Goal: Information Seeking & Learning: Learn about a topic

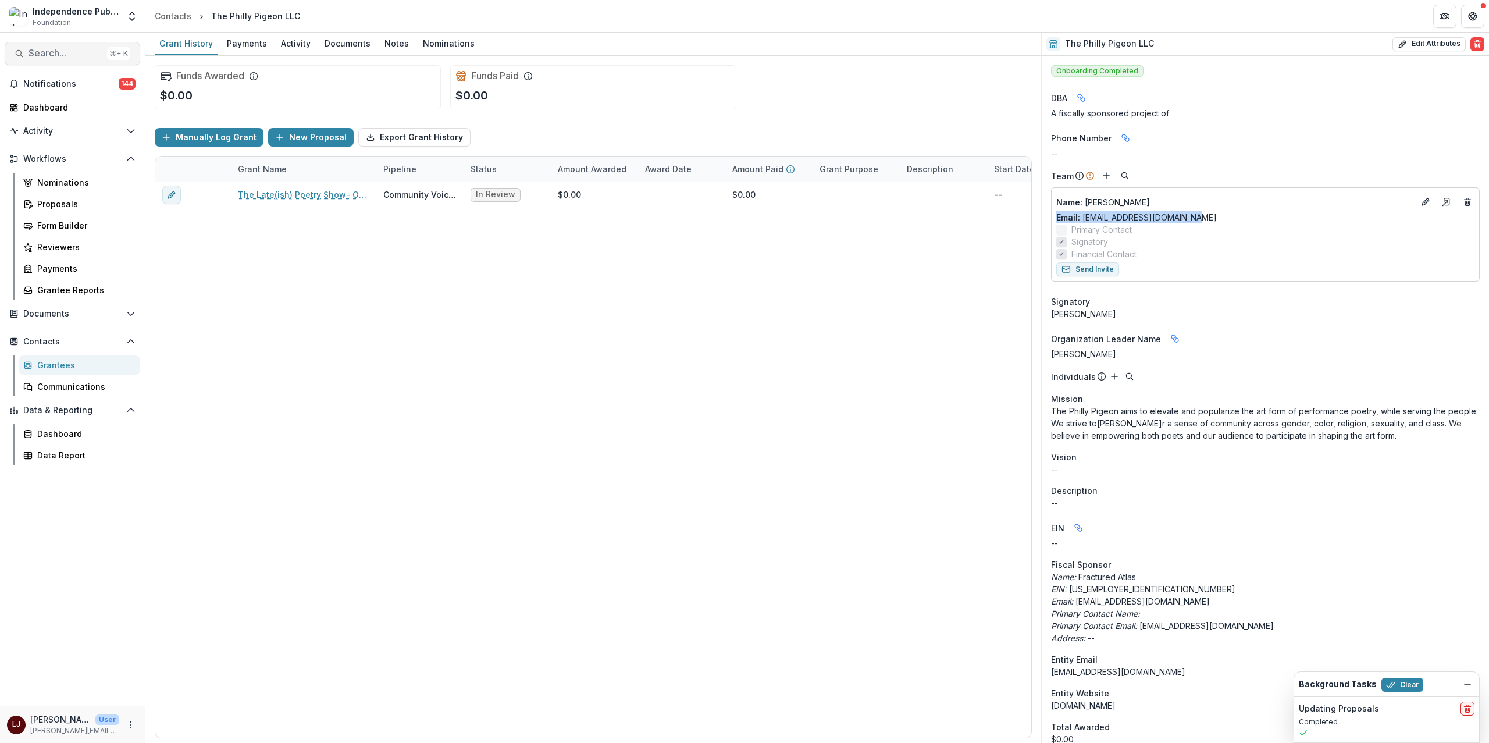
click at [63, 44] on button "Search... ⌘ + K" at bounding box center [73, 53] width 136 height 23
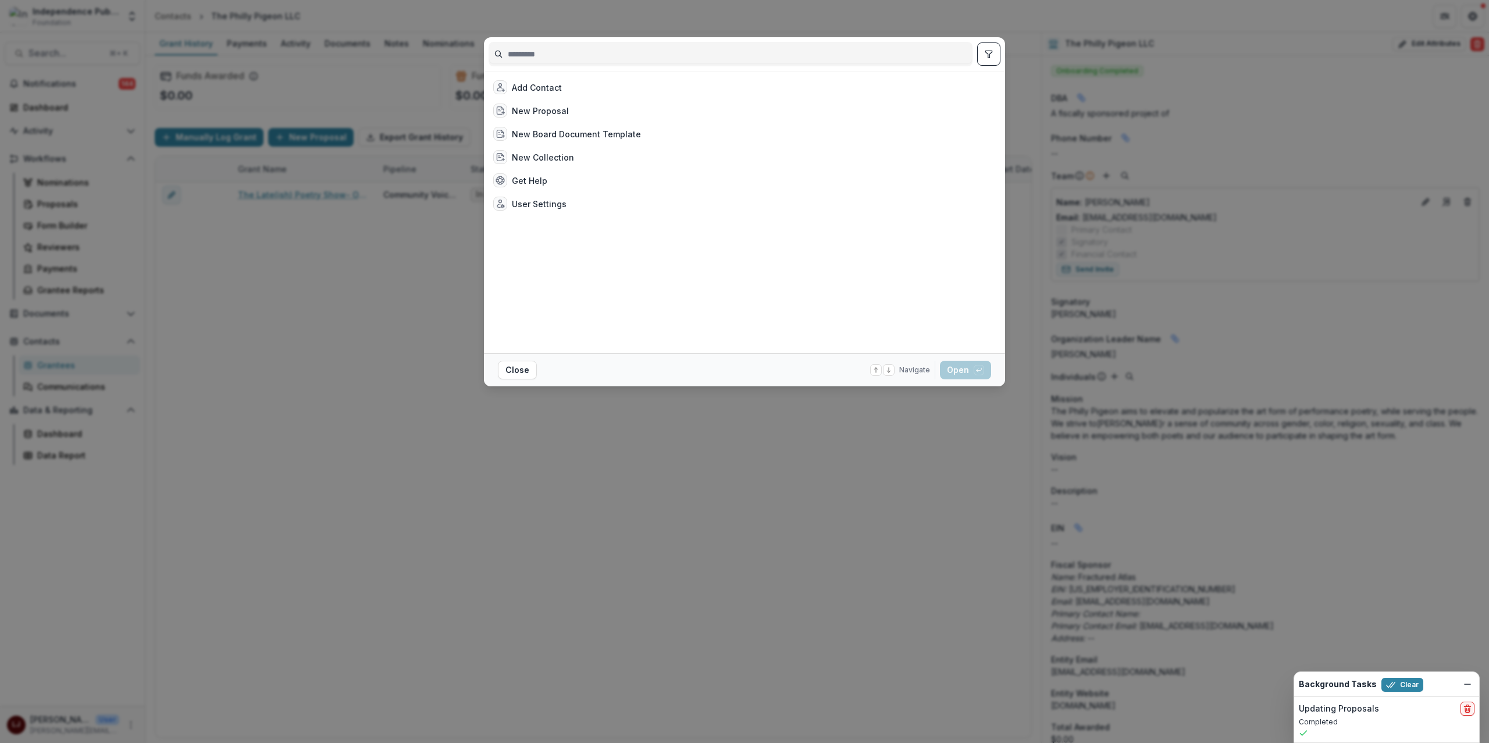
click at [585, 56] on input at bounding box center [730, 54] width 483 height 19
click at [586, 57] on input at bounding box center [730, 54] width 483 height 19
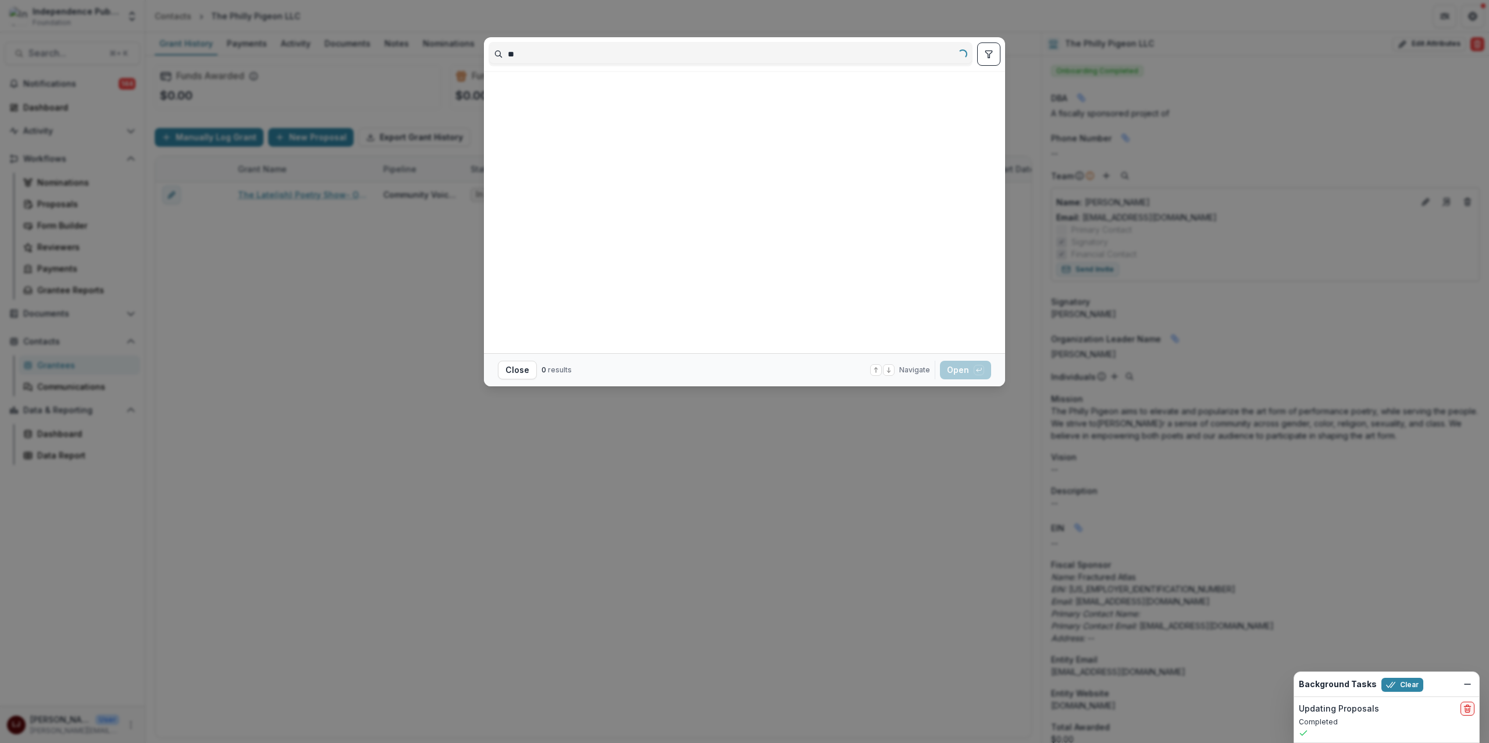
type input "*"
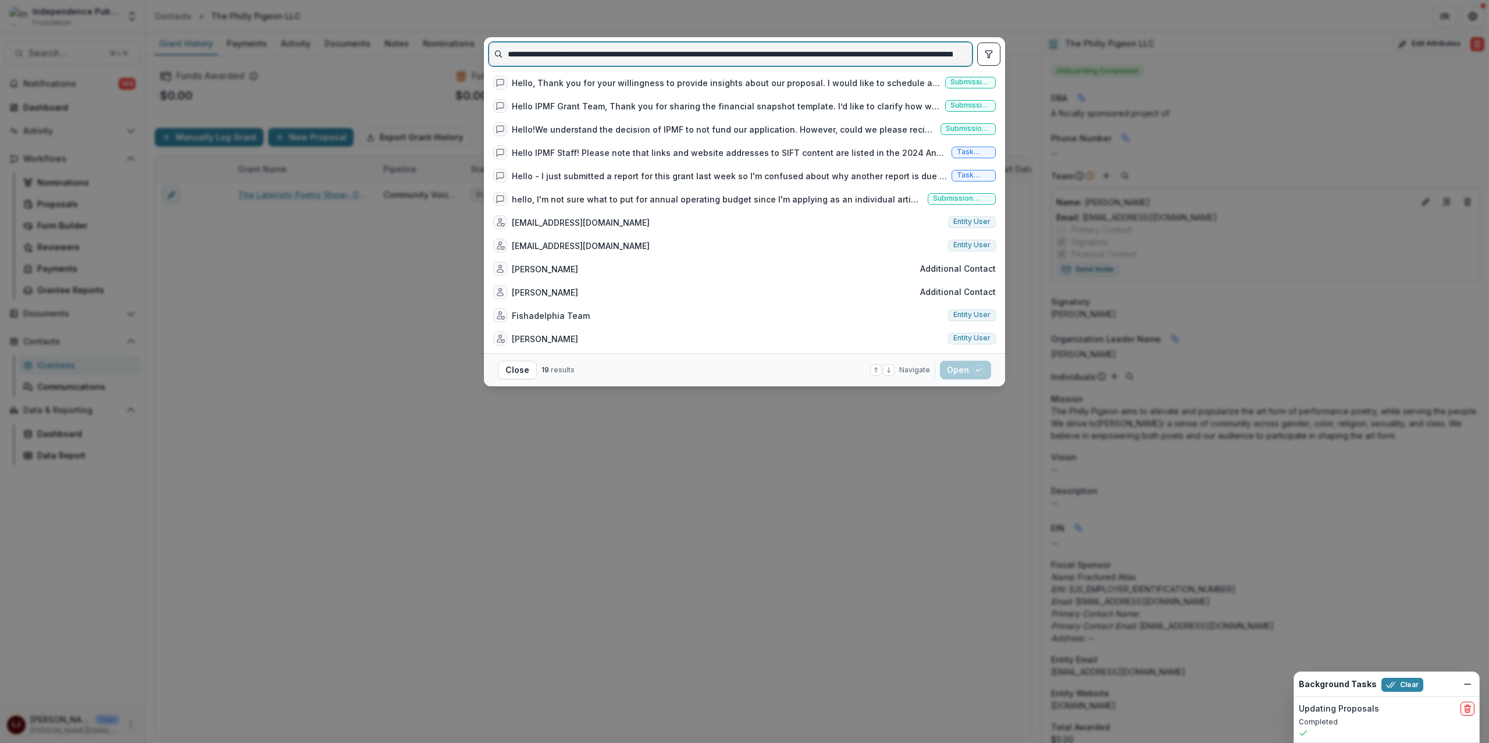
click at [539, 52] on input "**********" at bounding box center [730, 54] width 482 height 19
paste input
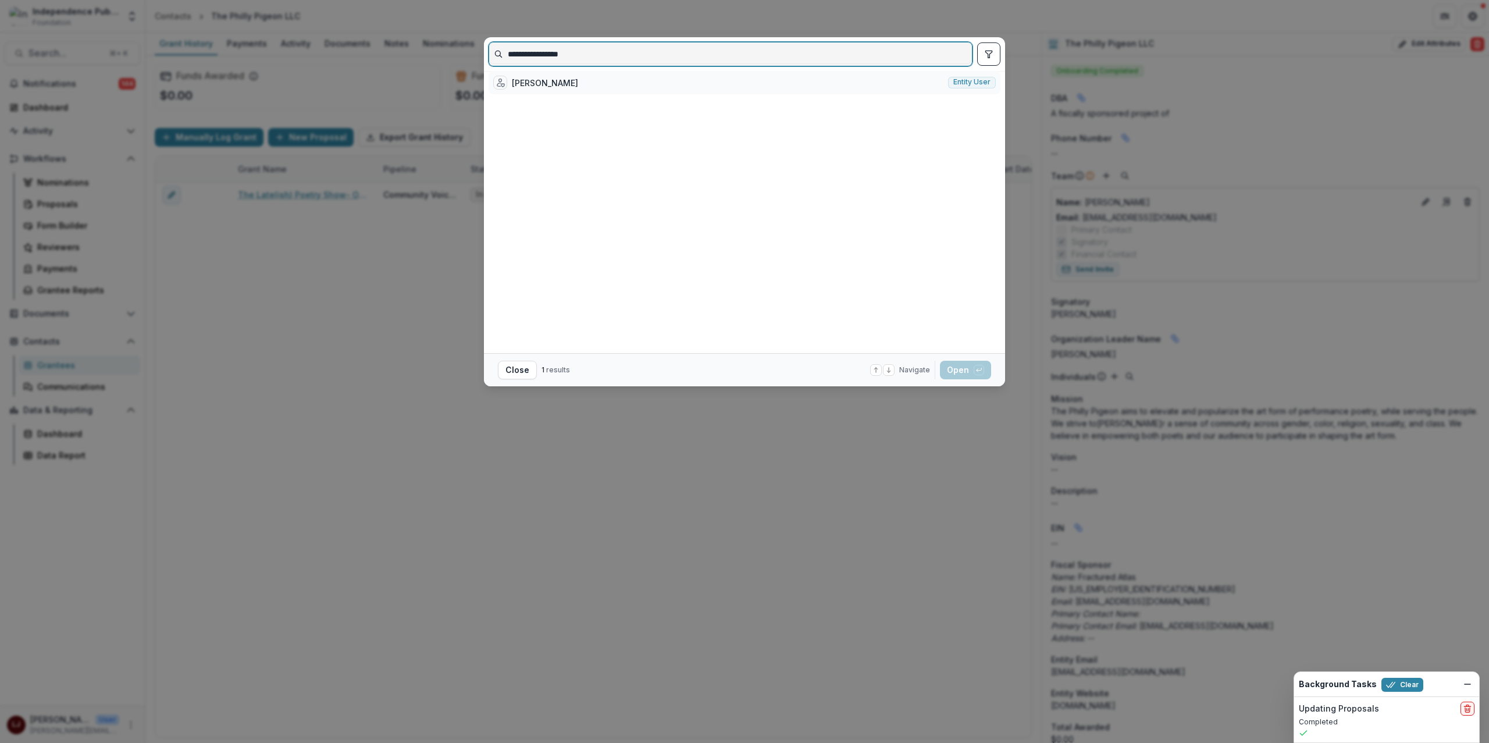
type input "**********"
click at [619, 88] on div "[PERSON_NAME]e Entity user" at bounding box center [745, 82] width 512 height 23
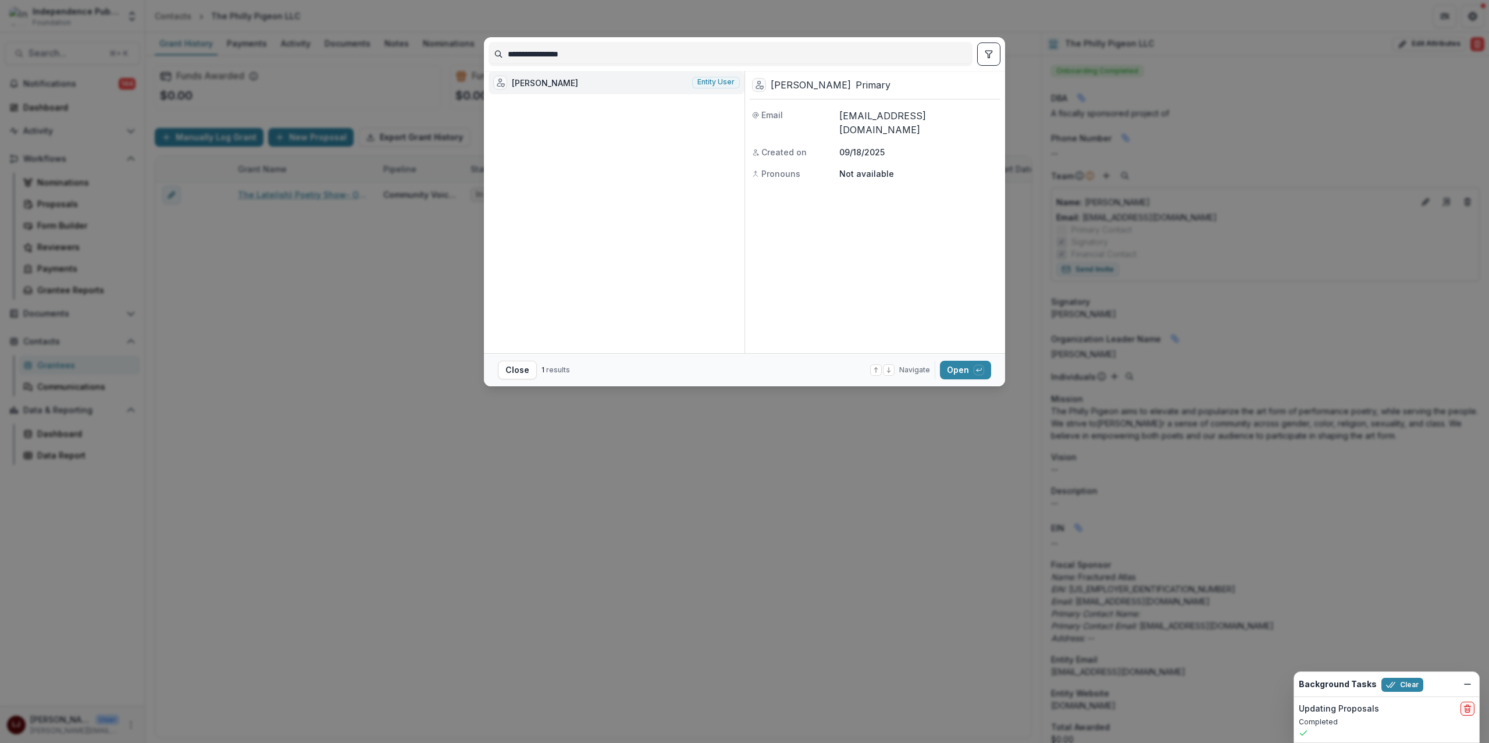
click at [619, 88] on div "[PERSON_NAME]e Entity user" at bounding box center [617, 82] width 256 height 23
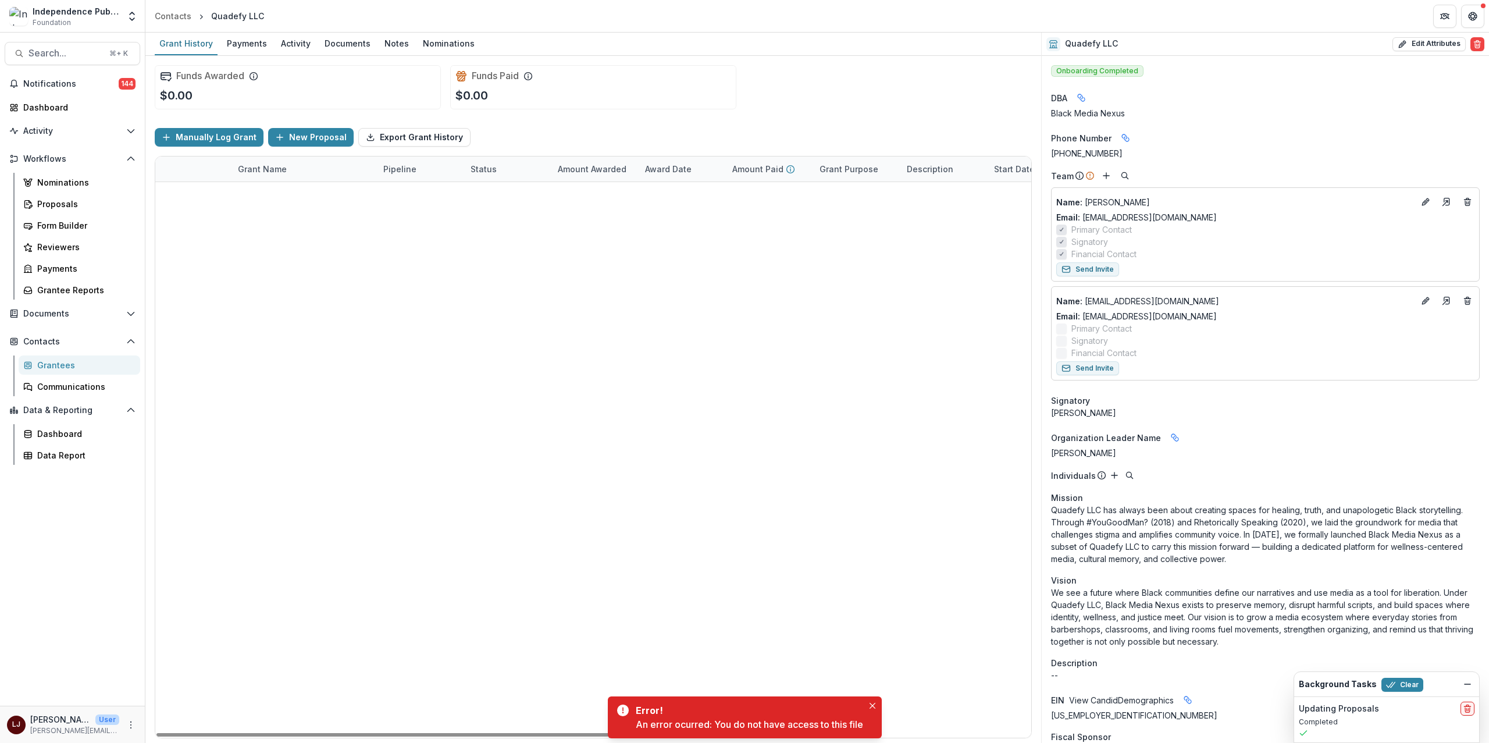
click at [272, 200] on link "Black Media Nexus Presents #YouGoodMan? Wellness Storytelling Project" at bounding box center [303, 194] width 131 height 12
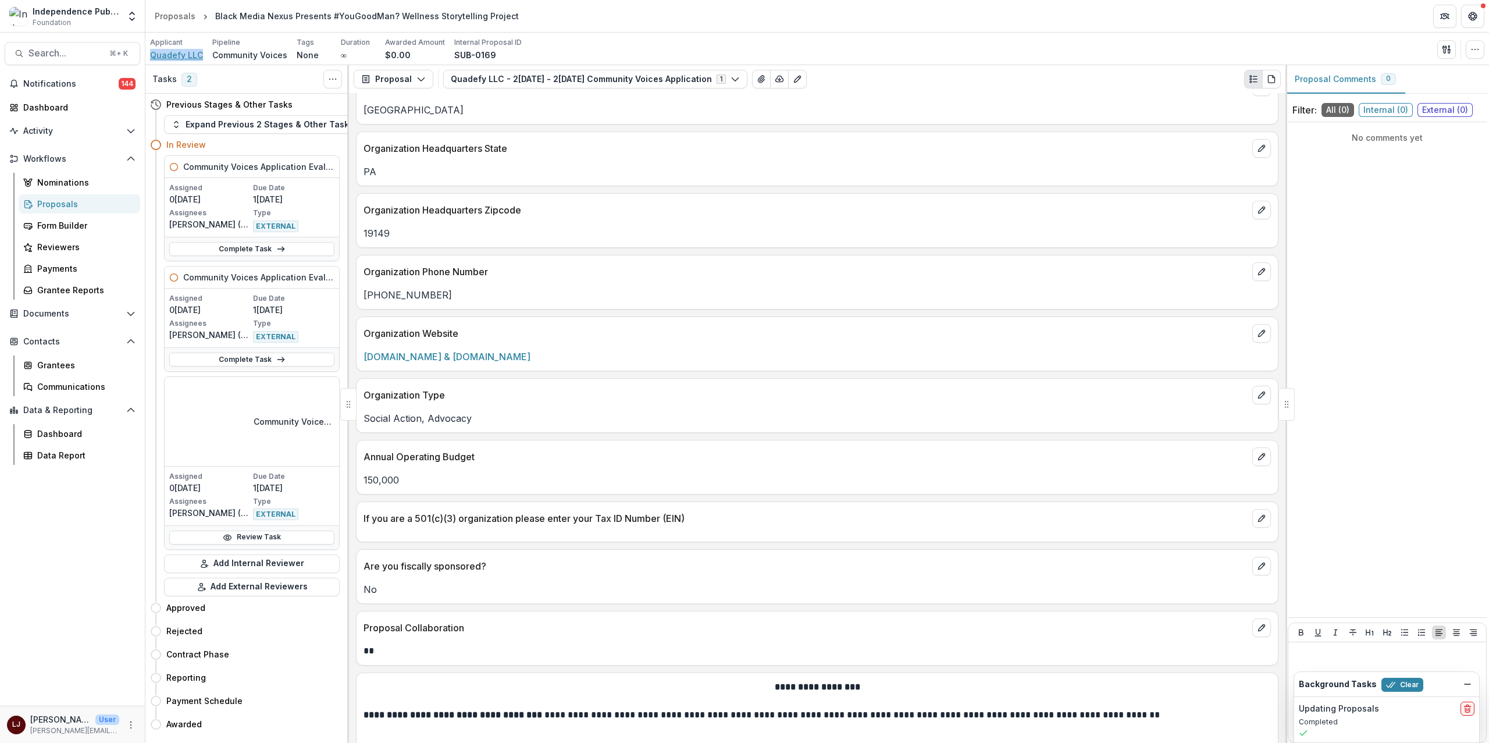
scroll to position [1981, 0]
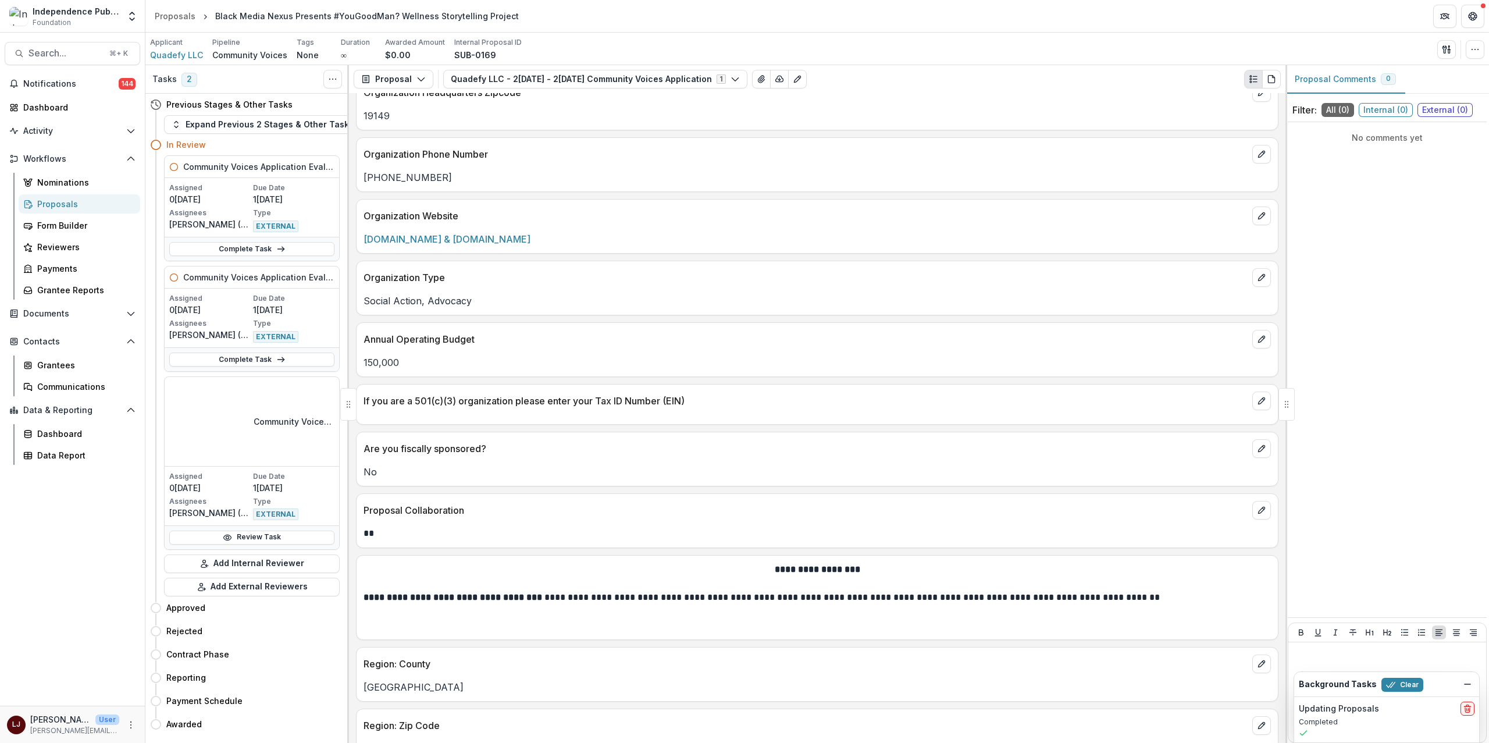
click at [500, 408] on p "If you are a 501(c)(3) organization please enter your Tax ID Number (EIN)" at bounding box center [805, 401] width 884 height 14
click at [584, 405] on p "If you are a 501(c)(3) organization please enter your Tax ID Number (EIN)" at bounding box center [805, 401] width 884 height 14
click at [670, 452] on p "Are you fiscally sponsored?" at bounding box center [805, 448] width 884 height 14
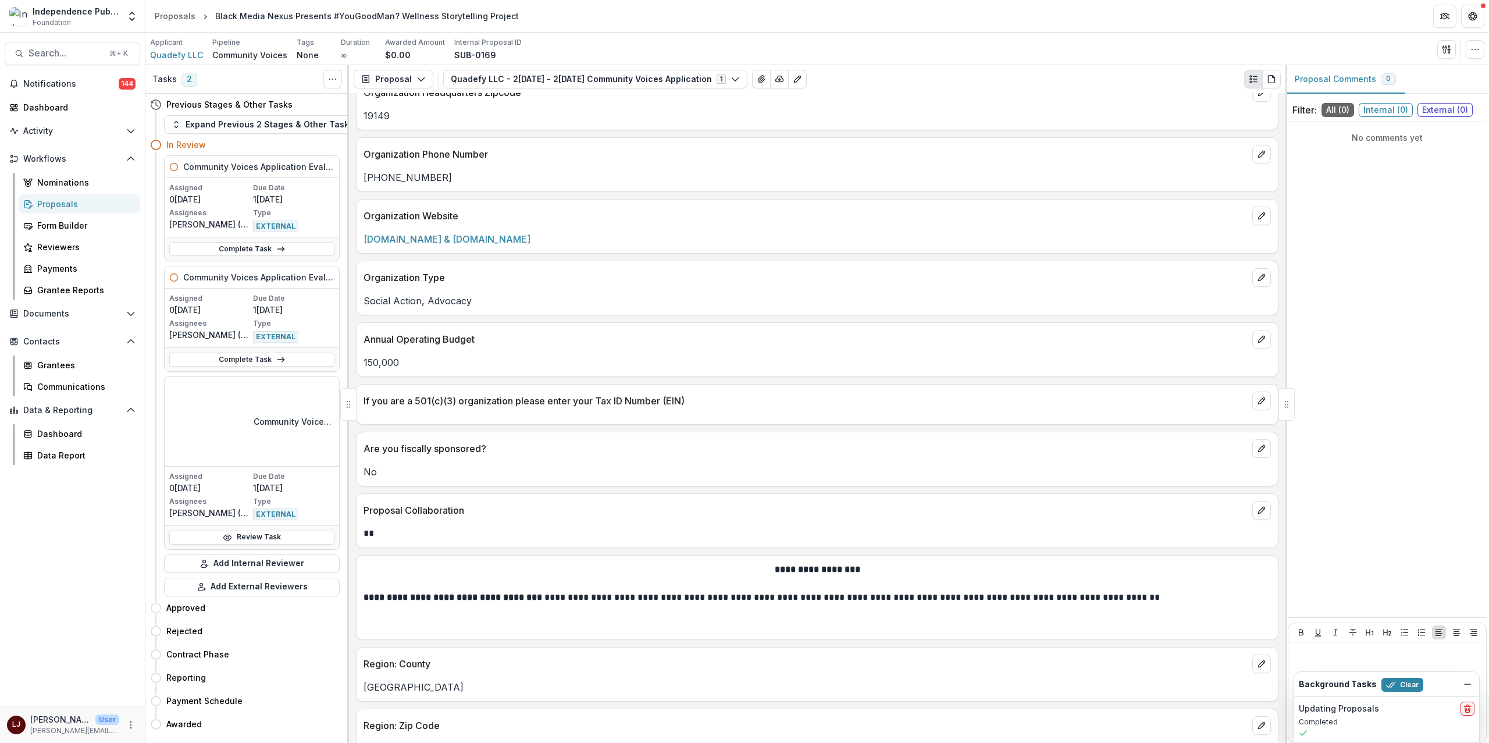
click at [670, 452] on p "Are you fiscally sponsored?" at bounding box center [805, 448] width 884 height 14
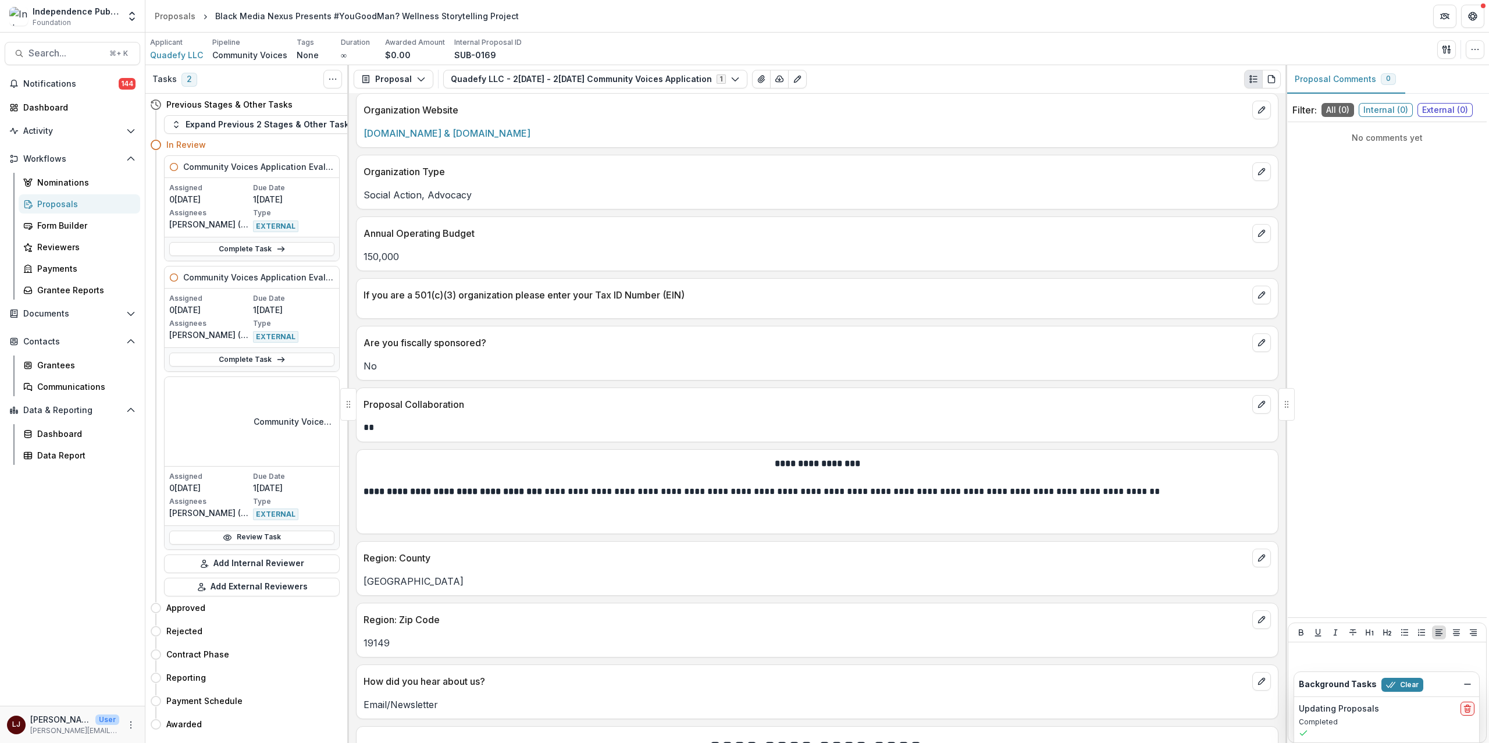
scroll to position [2089, 0]
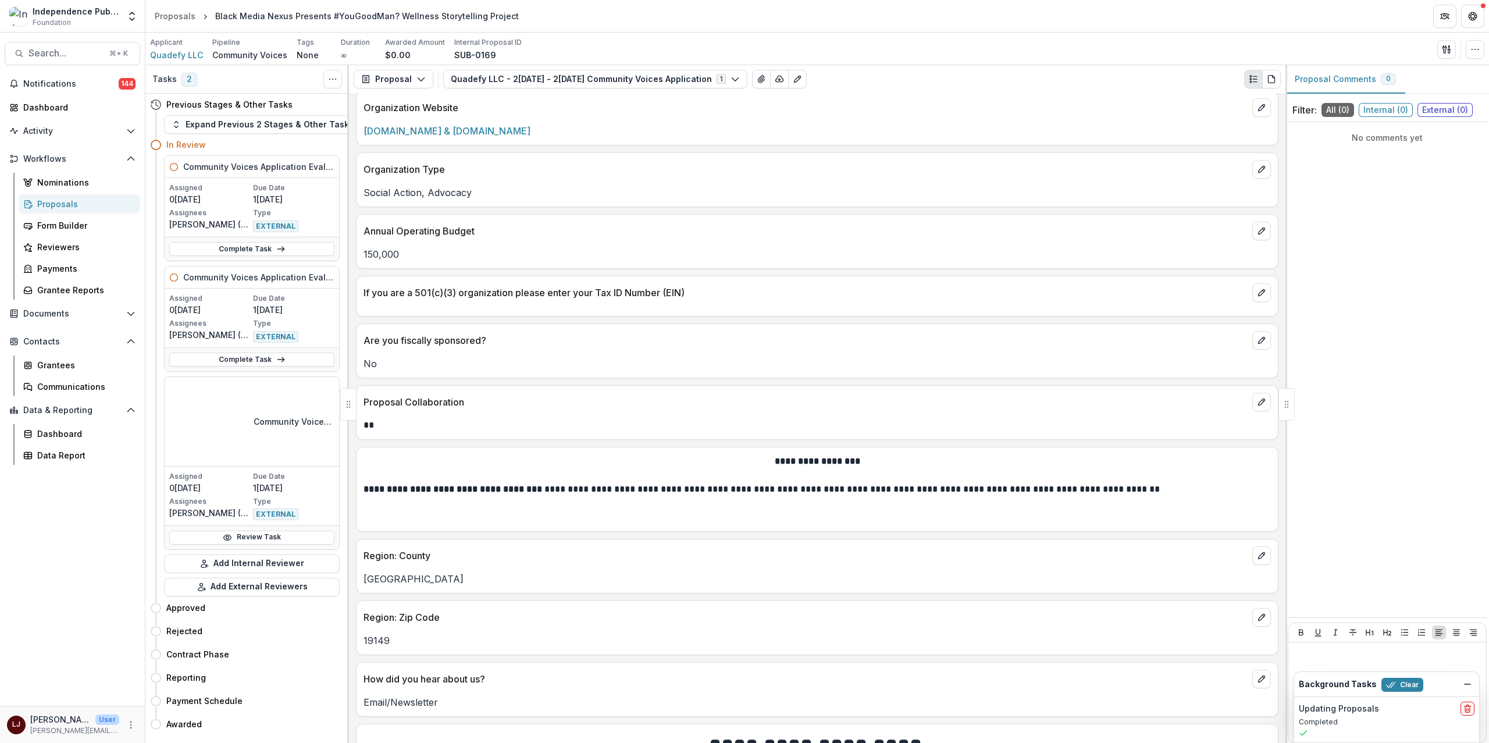
click at [549, 378] on div "Are you fiscally sponsored? No" at bounding box center [817, 350] width 922 height 55
click at [1257, 345] on icon "edit" at bounding box center [1261, 340] width 9 height 9
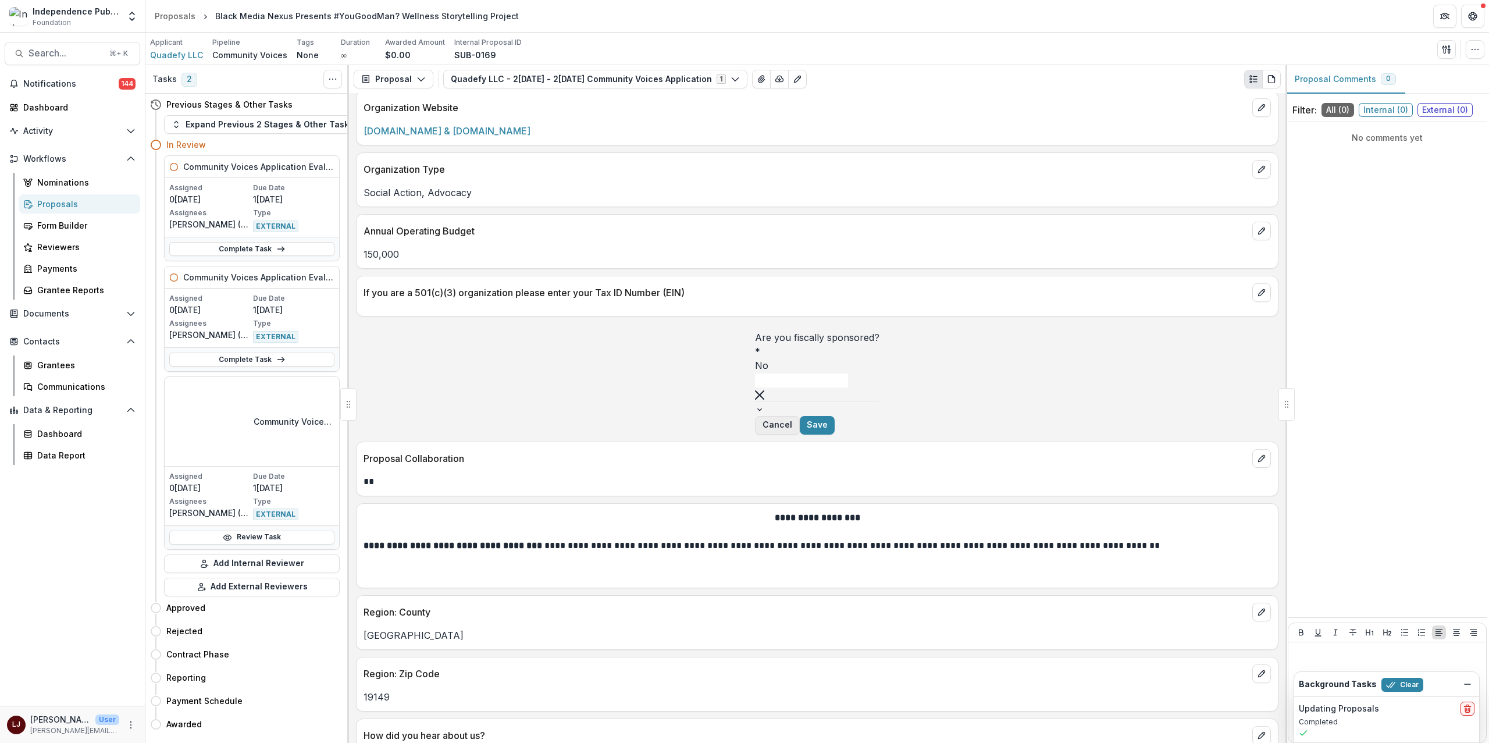
click at [800, 433] on button "Cancel" at bounding box center [777, 425] width 45 height 19
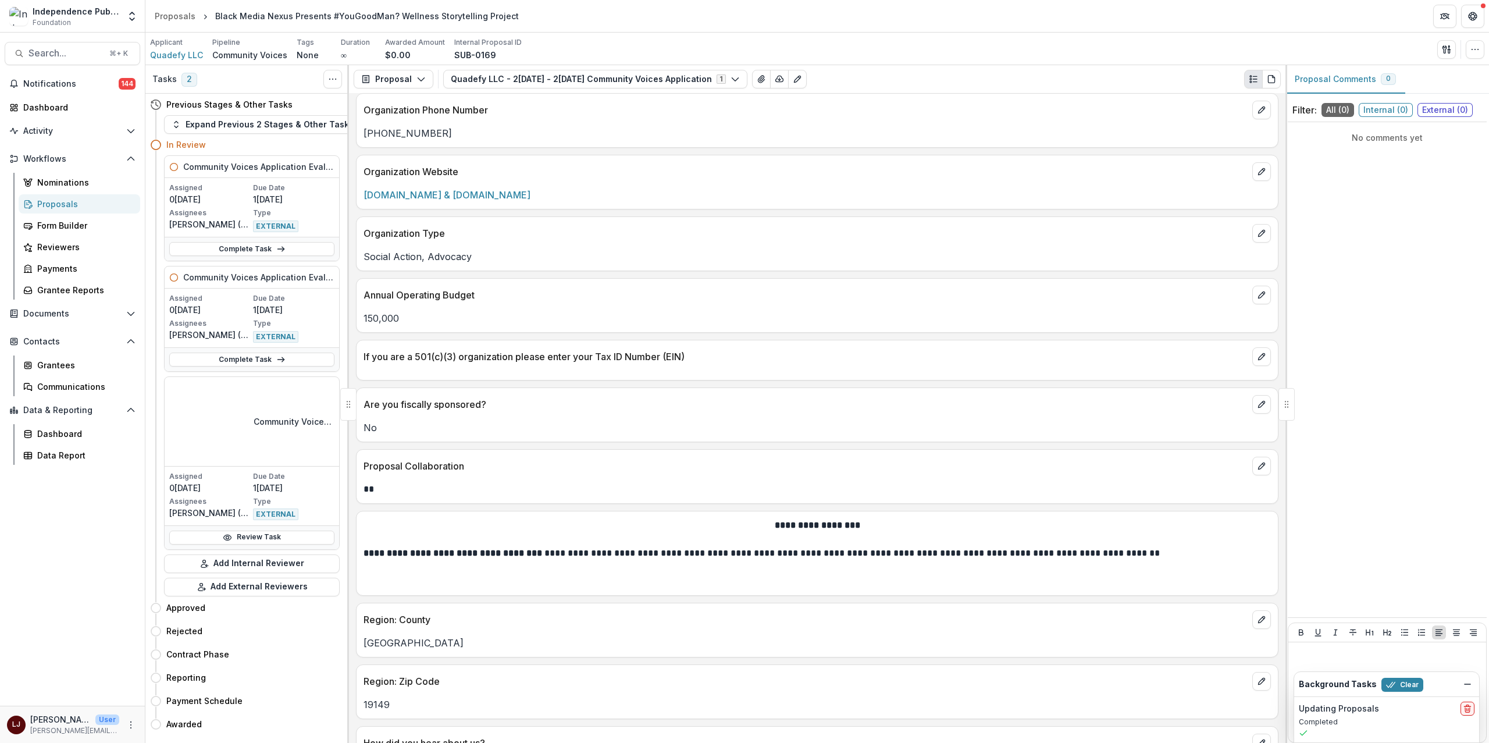
scroll to position [1492, 0]
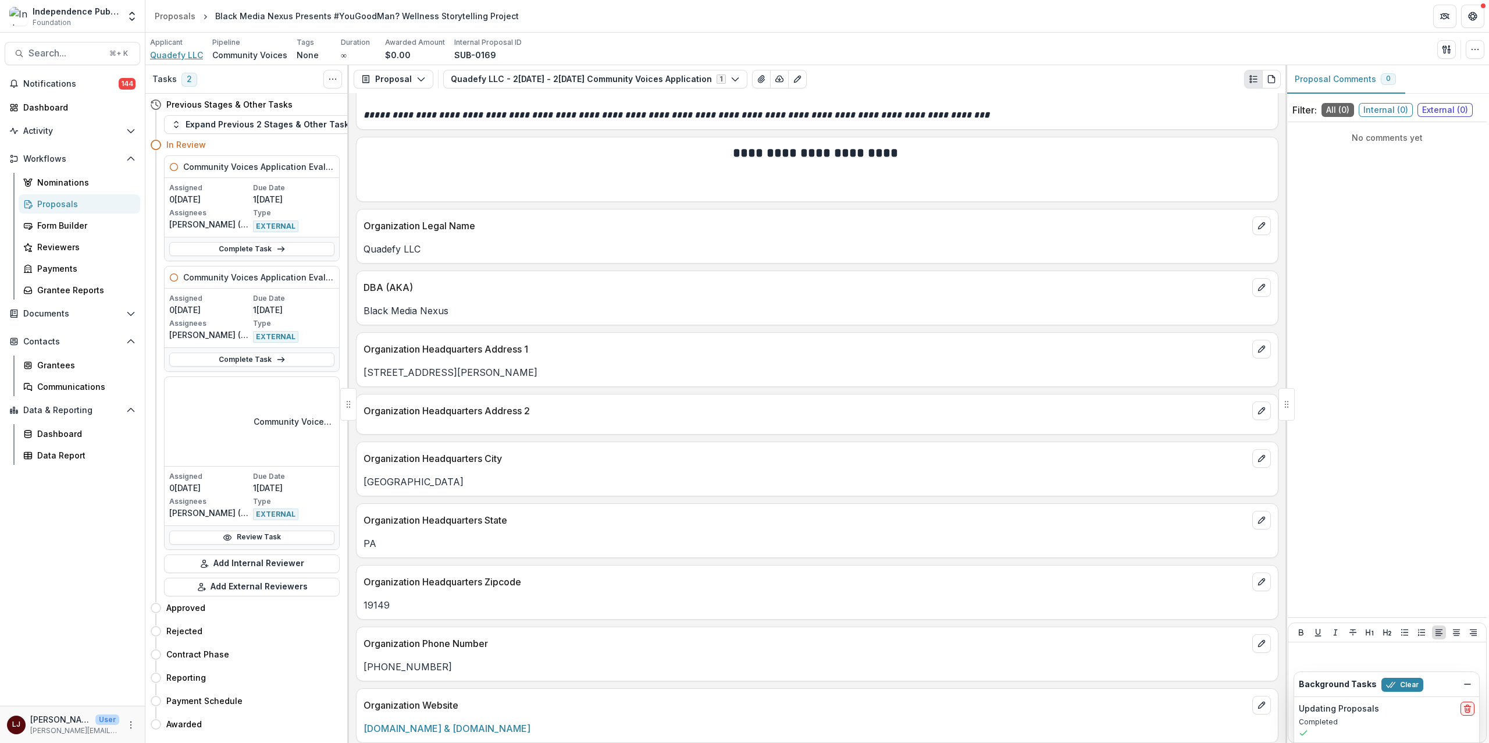
click at [173, 53] on span "Quadefy LLC" at bounding box center [176, 55] width 53 height 12
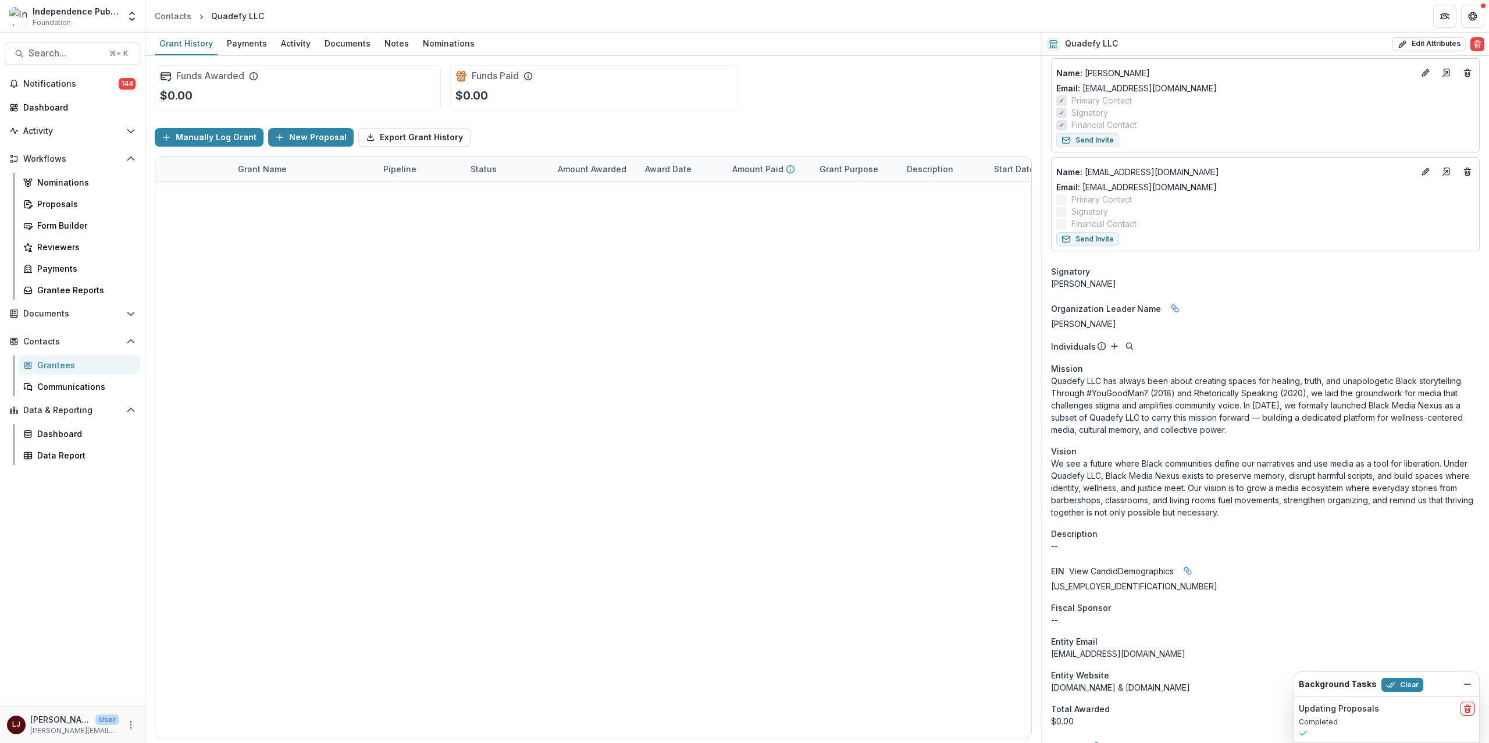
scroll to position [130, 0]
click at [1125, 382] on p "Quadefy LLC has always been about creating spaces for healing, truth, and unapo…" at bounding box center [1265, 403] width 429 height 61
drag, startPoint x: 1125, startPoint y: 382, endPoint x: 1357, endPoint y: 382, distance: 231.5
click at [1357, 382] on p "Quadefy LLC has always been about creating spaces for healing, truth, and unapo…" at bounding box center [1265, 403] width 429 height 61
click at [1311, 393] on p "Quadefy LLC has always been about creating spaces for healing, truth, and unapo…" at bounding box center [1265, 403] width 429 height 61
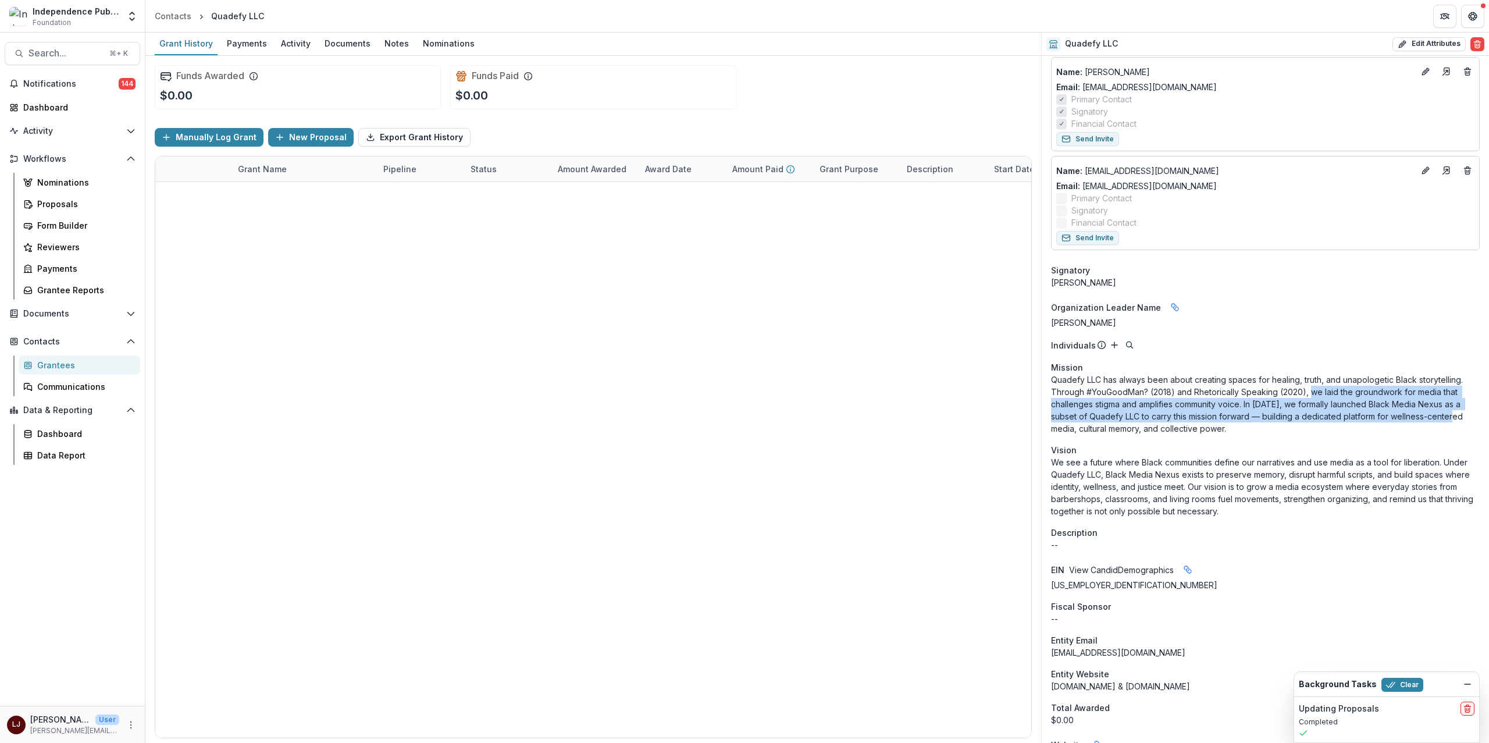
drag, startPoint x: 1311, startPoint y: 393, endPoint x: 1441, endPoint y: 414, distance: 131.9
click at [1441, 414] on p "Quadefy LLC has always been about creating spaces for healing, truth, and unapo…" at bounding box center [1265, 403] width 429 height 61
click at [1296, 436] on div "Onboarding Completed DBA Data Pulled From Locations DBA (AKA) from Black Media …" at bounding box center [1265, 629] width 447 height 1407
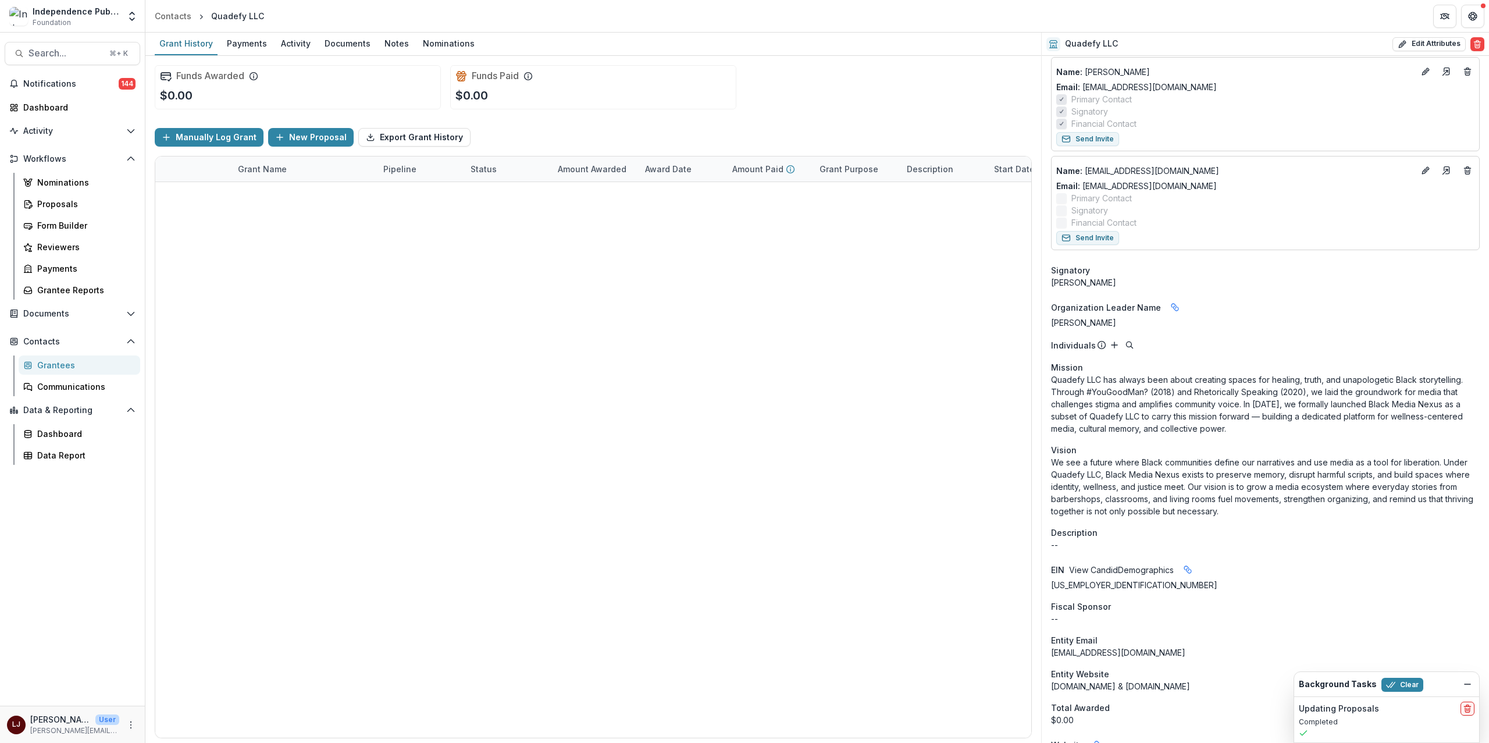
click at [1082, 463] on p "We see a future where Black communities define our narratives and use media as …" at bounding box center [1265, 486] width 429 height 61
drag, startPoint x: 1082, startPoint y: 463, endPoint x: 1293, endPoint y: 466, distance: 211.1
click at [1293, 466] on p "We see a future where Black communities define our narratives and use media as …" at bounding box center [1265, 486] width 429 height 61
click at [1132, 476] on p "We see a future where Black communities define our narratives and use media as …" at bounding box center [1265, 486] width 429 height 61
click at [1120, 477] on p "We see a future where Black communities define our narratives and use media as …" at bounding box center [1265, 486] width 429 height 61
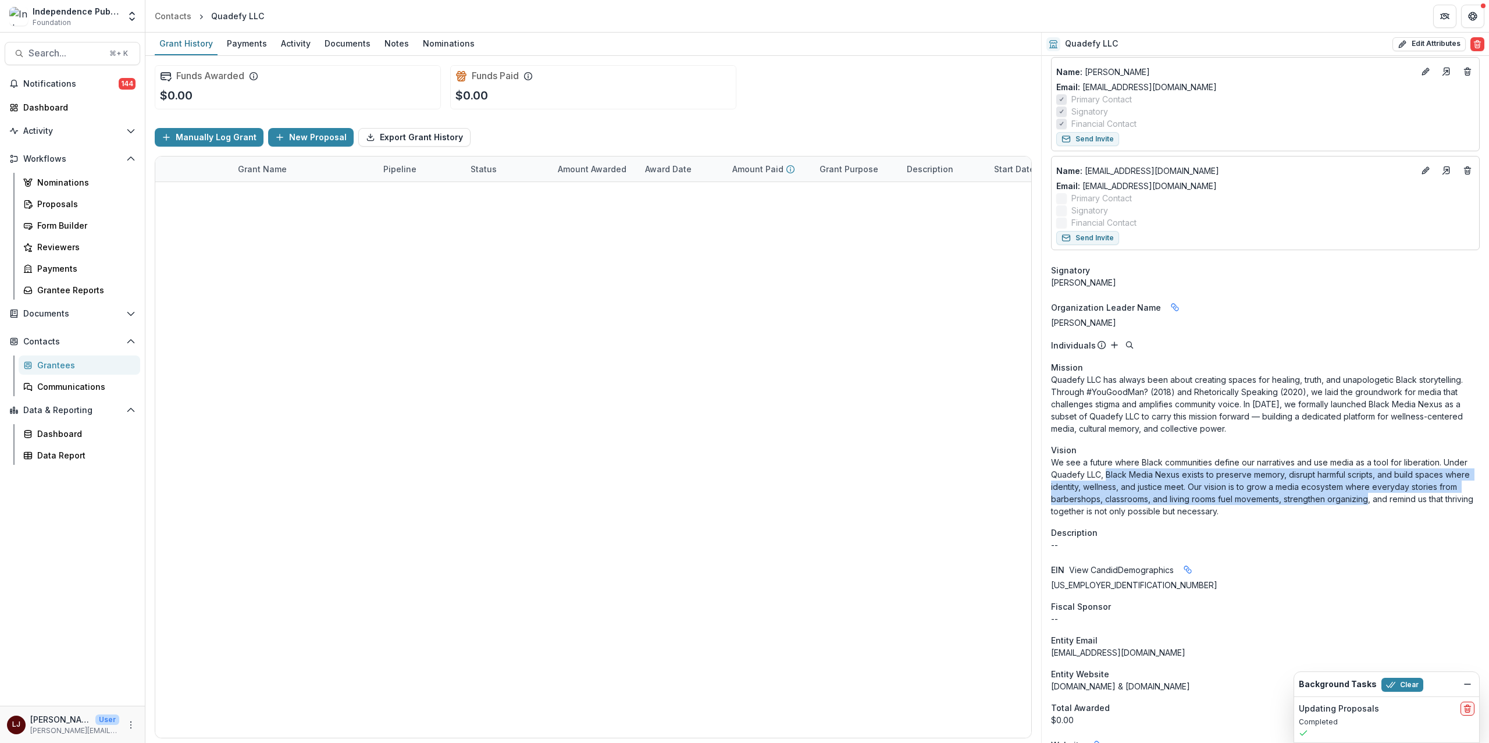
drag, startPoint x: 1120, startPoint y: 477, endPoint x: 1345, endPoint y: 500, distance: 226.2
click at [1345, 500] on p "We see a future where Black communities define our narratives and use media as …" at bounding box center [1265, 486] width 429 height 61
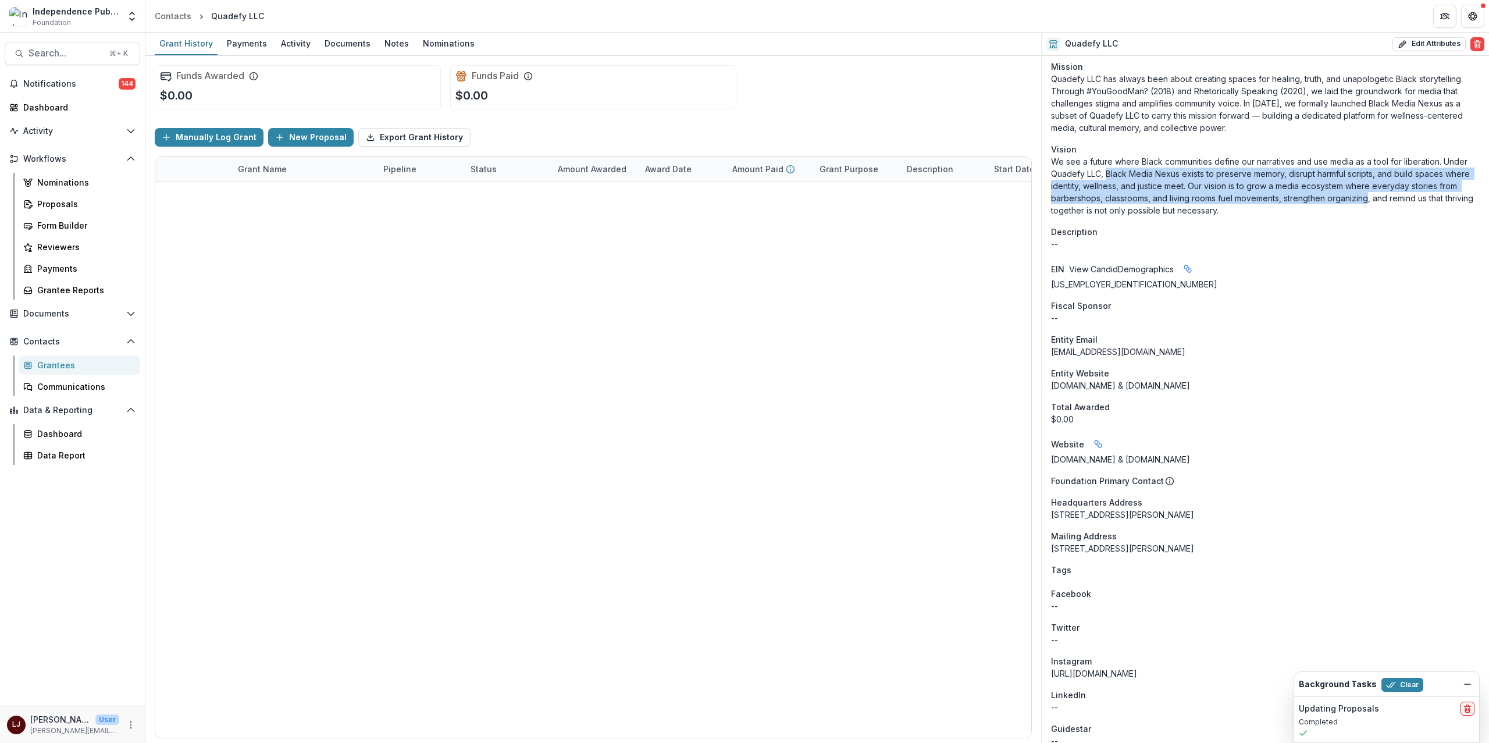
scroll to position [491, 0]
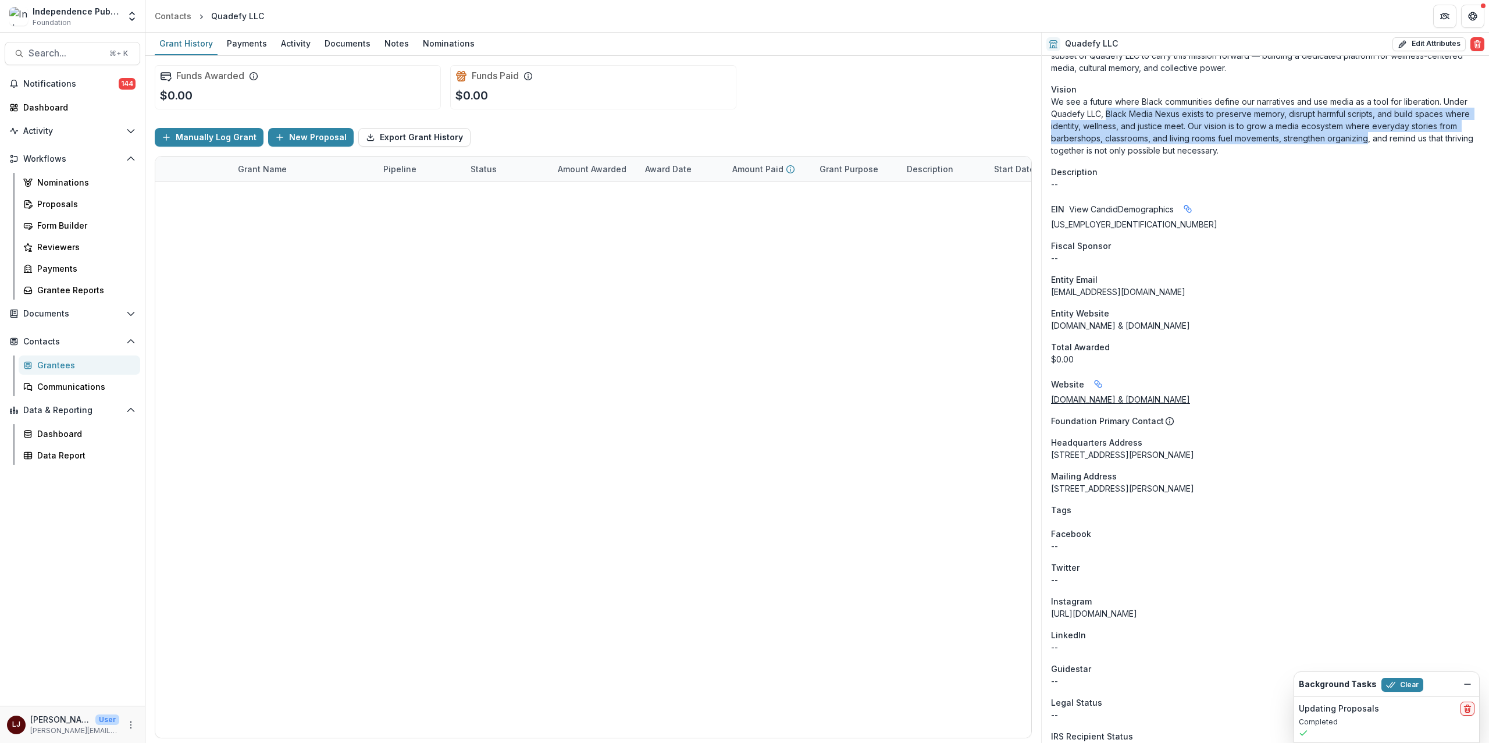
click at [1065, 400] on link "[DOMAIN_NAME] & [DOMAIN_NAME]" at bounding box center [1120, 399] width 139 height 10
click at [55, 50] on span "Search..." at bounding box center [65, 53] width 74 height 11
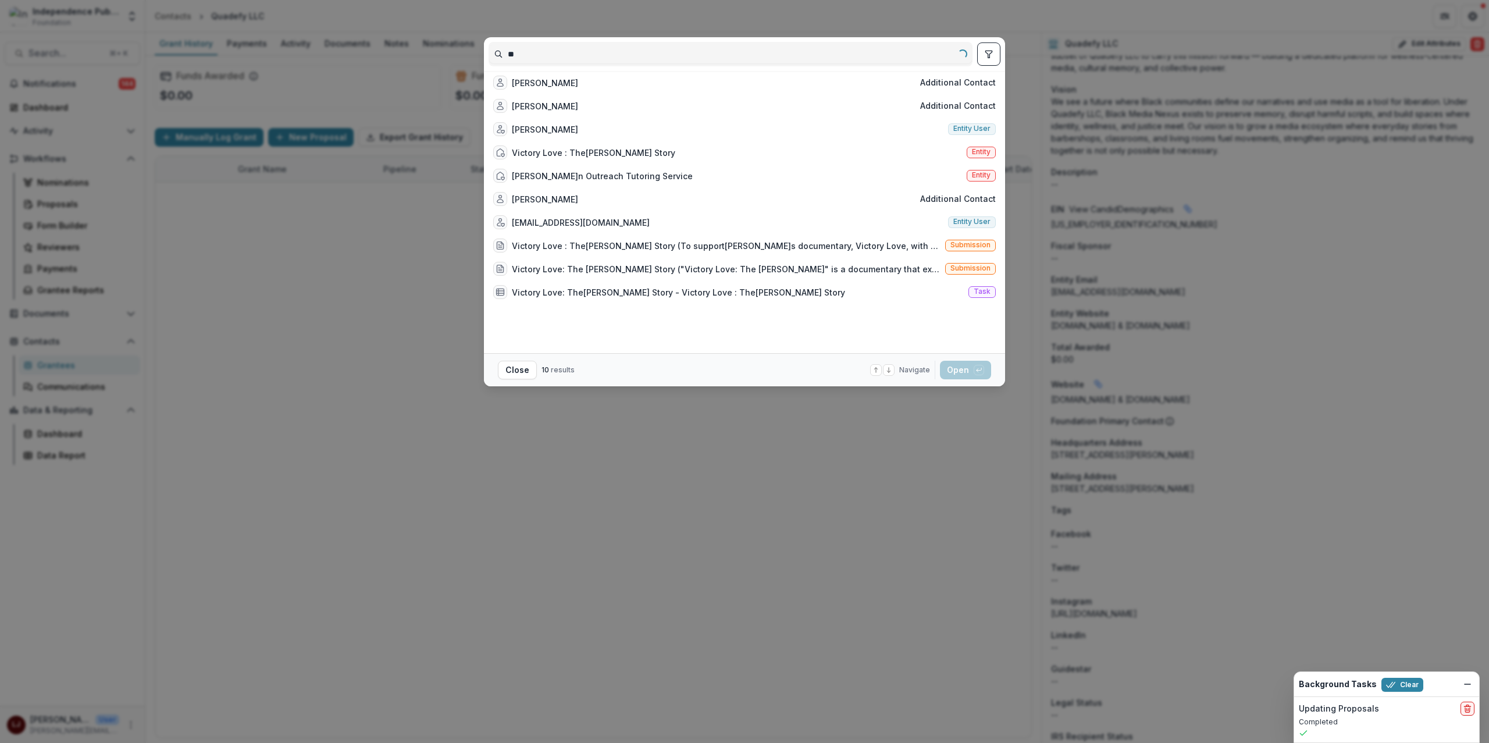
type input "*"
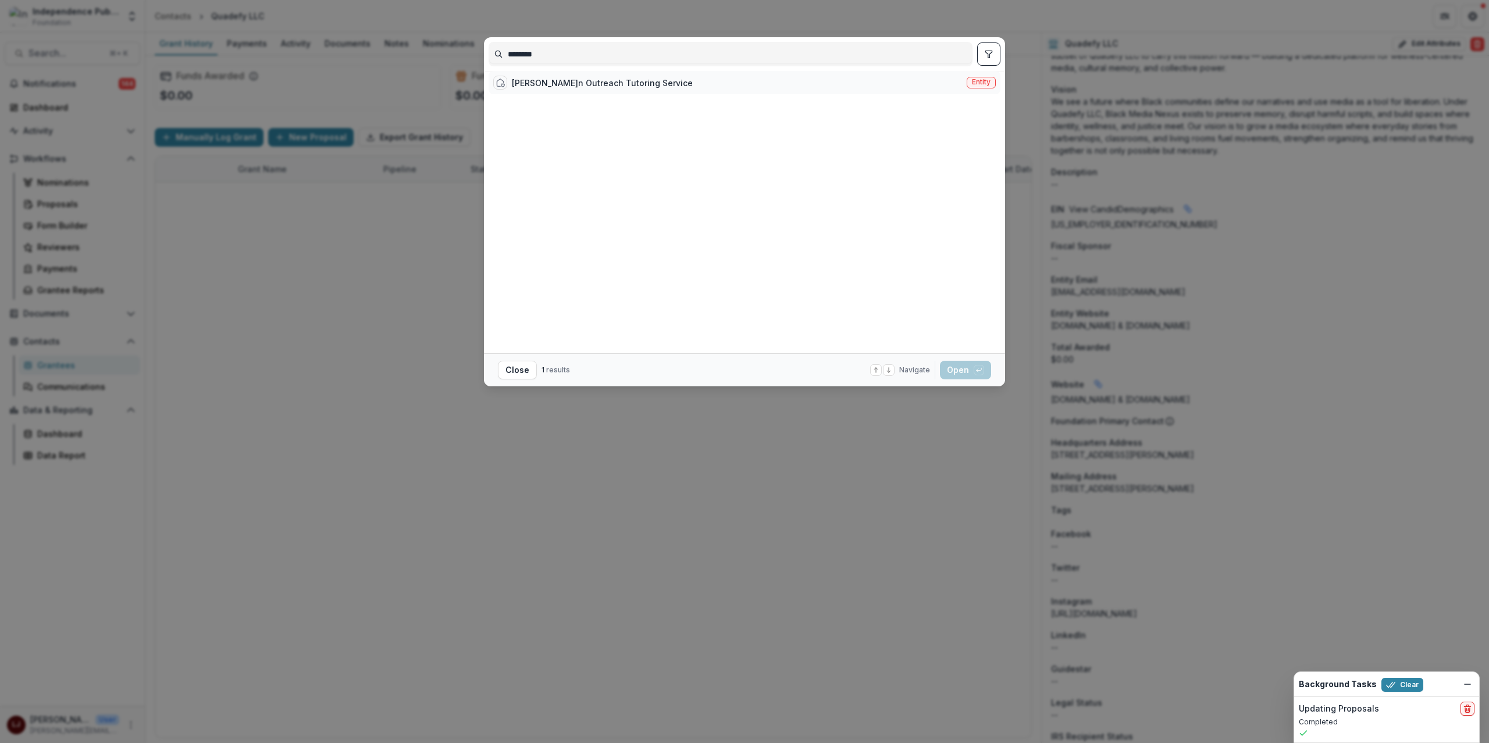
type input "********"
click at [604, 83] on div "[PERSON_NAME]n Outreach Tutoring Service" at bounding box center [602, 83] width 181 height 12
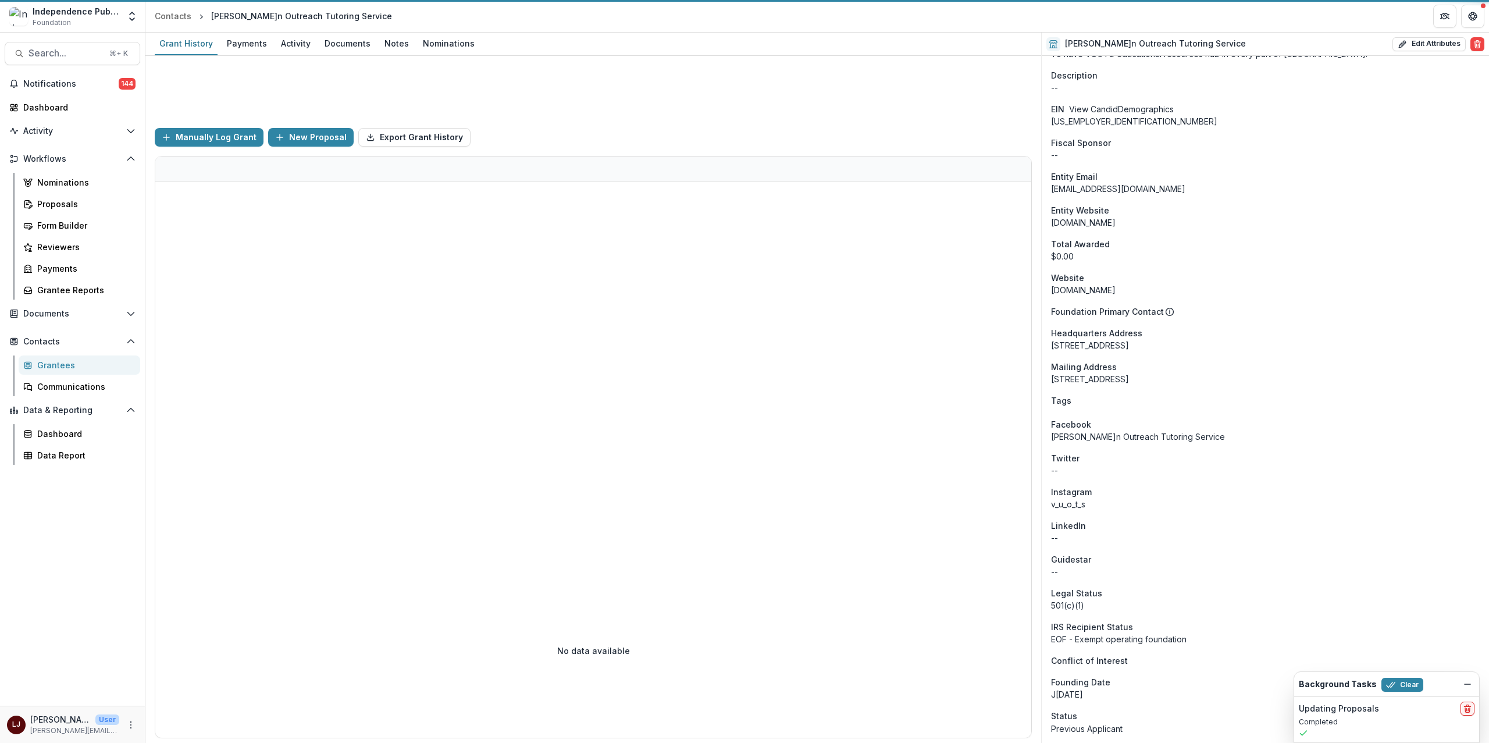
scroll to position [391, 0]
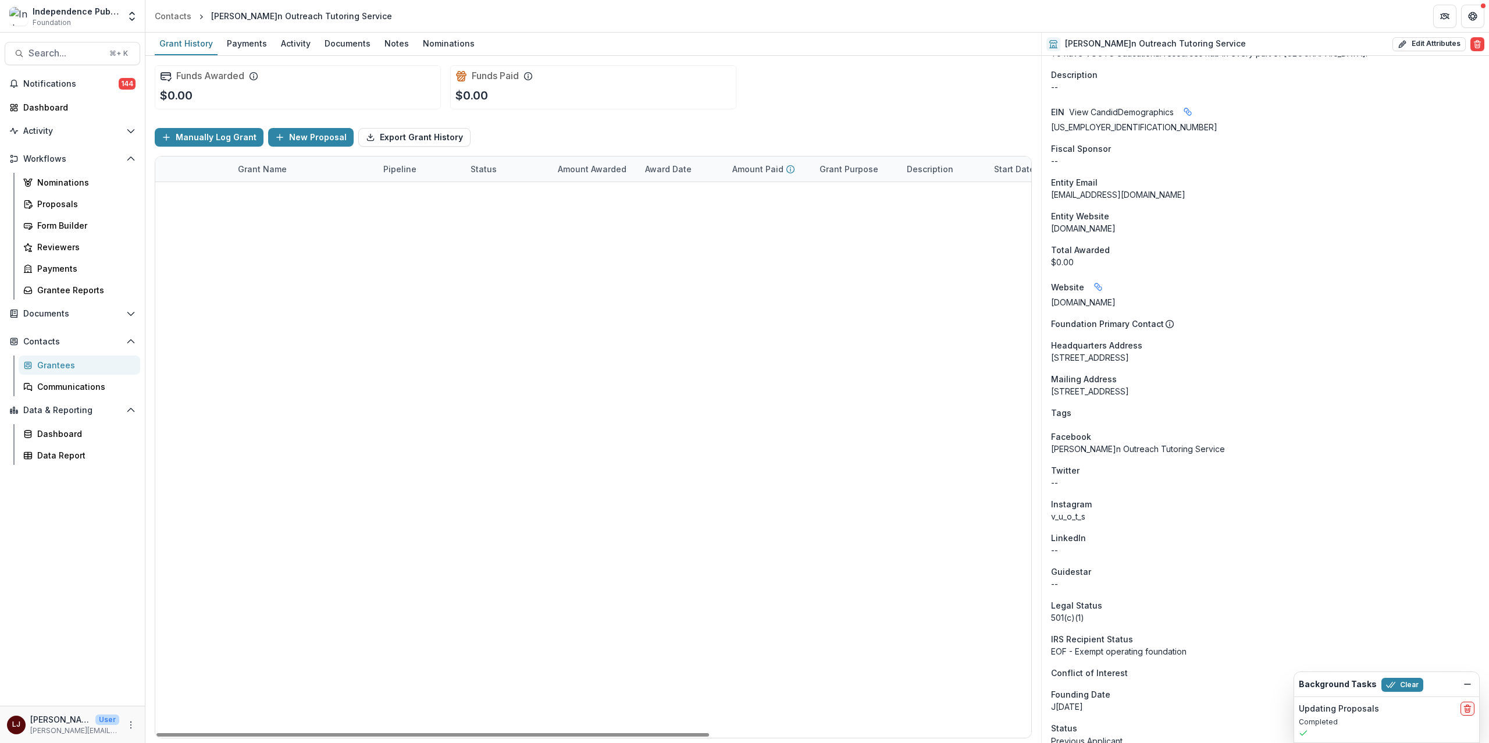
click at [288, 195] on link "Empowering Voices: Youth Narratives for Educational Justice" at bounding box center [303, 194] width 131 height 12
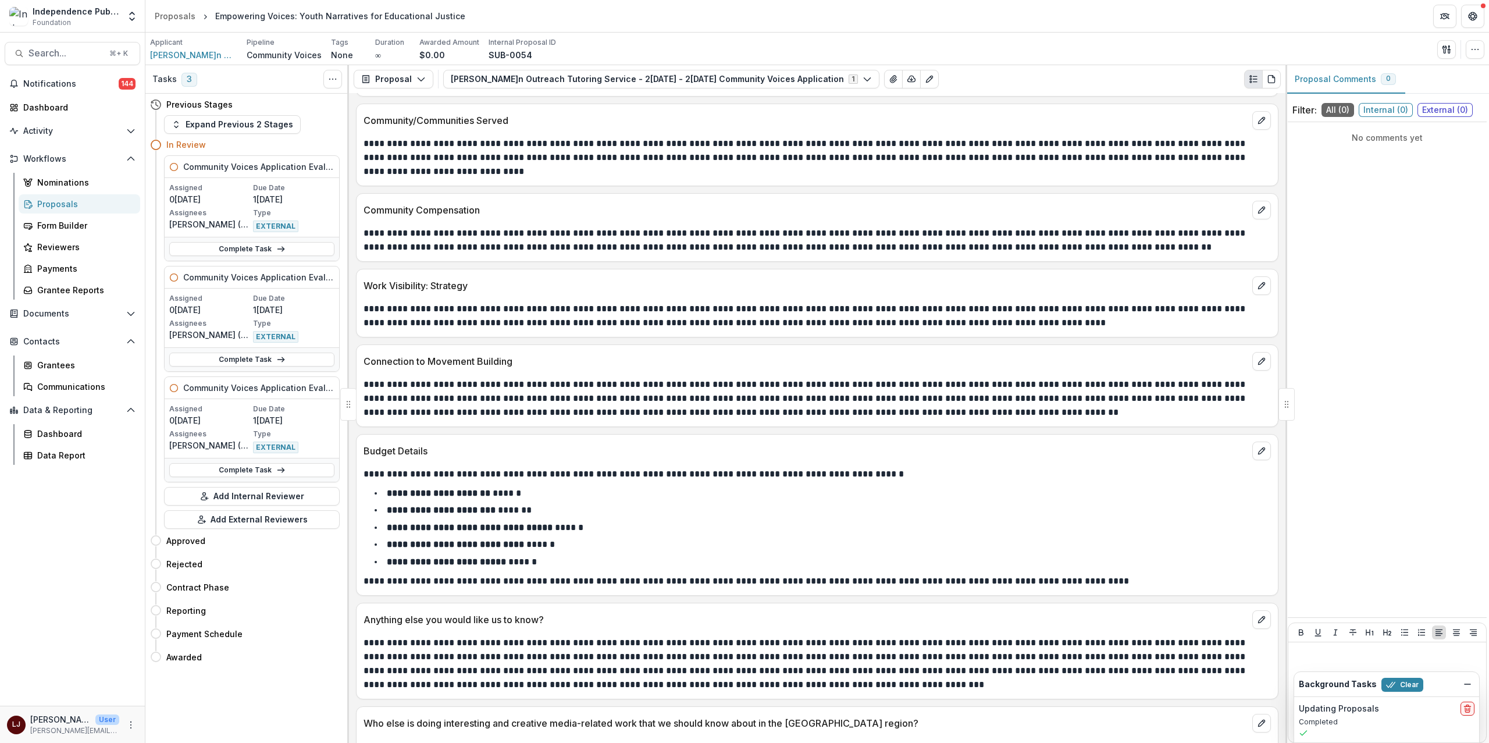
scroll to position [5737, 0]
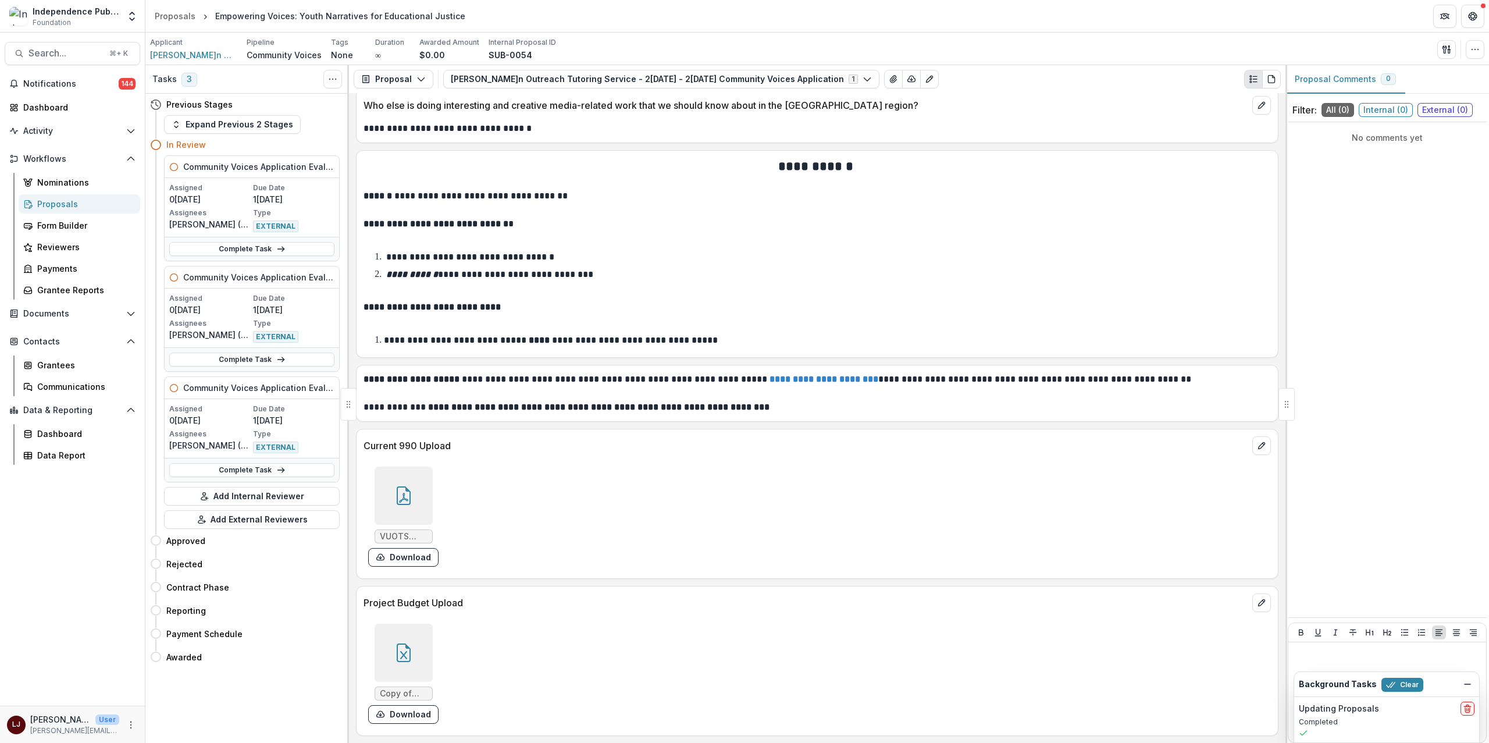
click at [411, 478] on div at bounding box center [404, 495] width 58 height 58
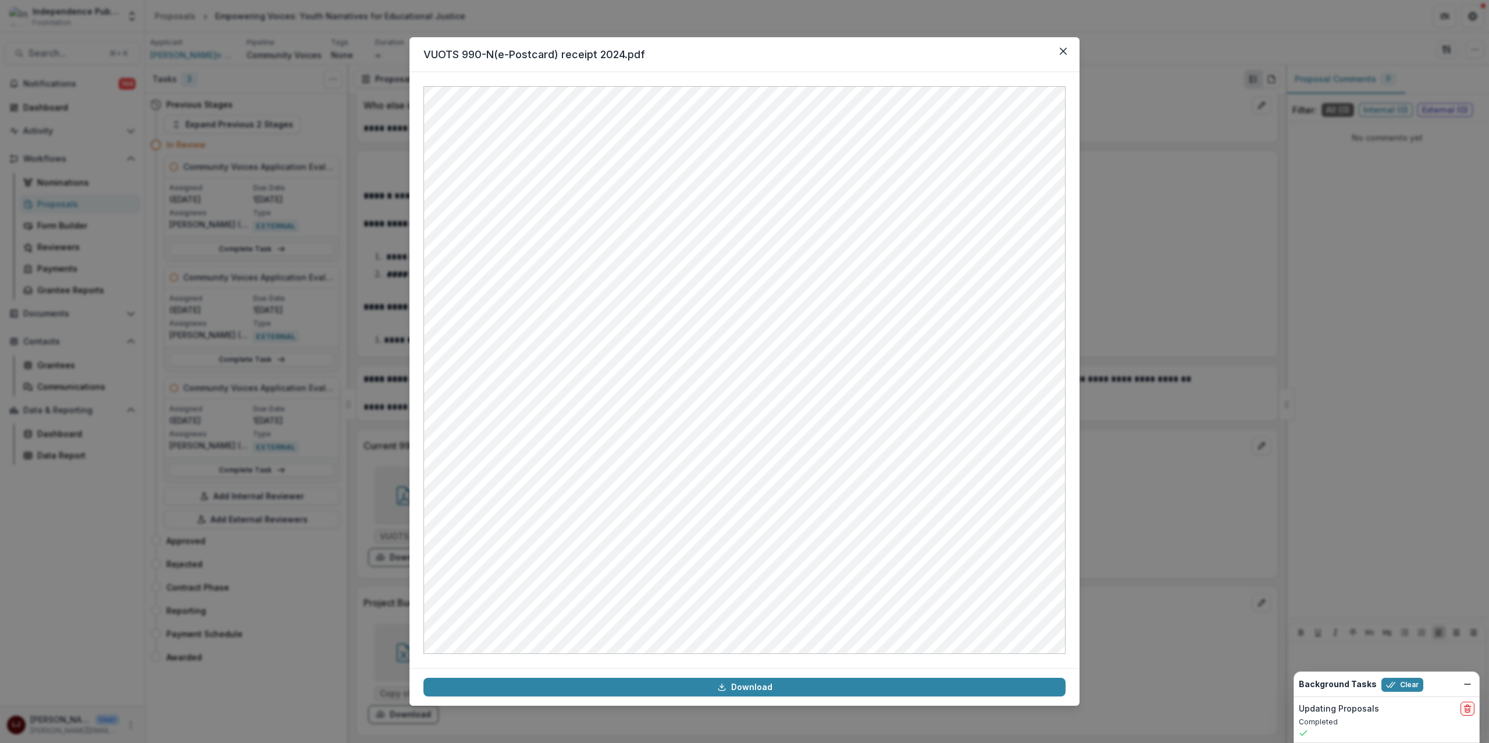
click at [1150, 391] on div "VUOTS 990-N(e-Postcard) receipt 2024.pdf Download" at bounding box center [744, 371] width 1489 height 743
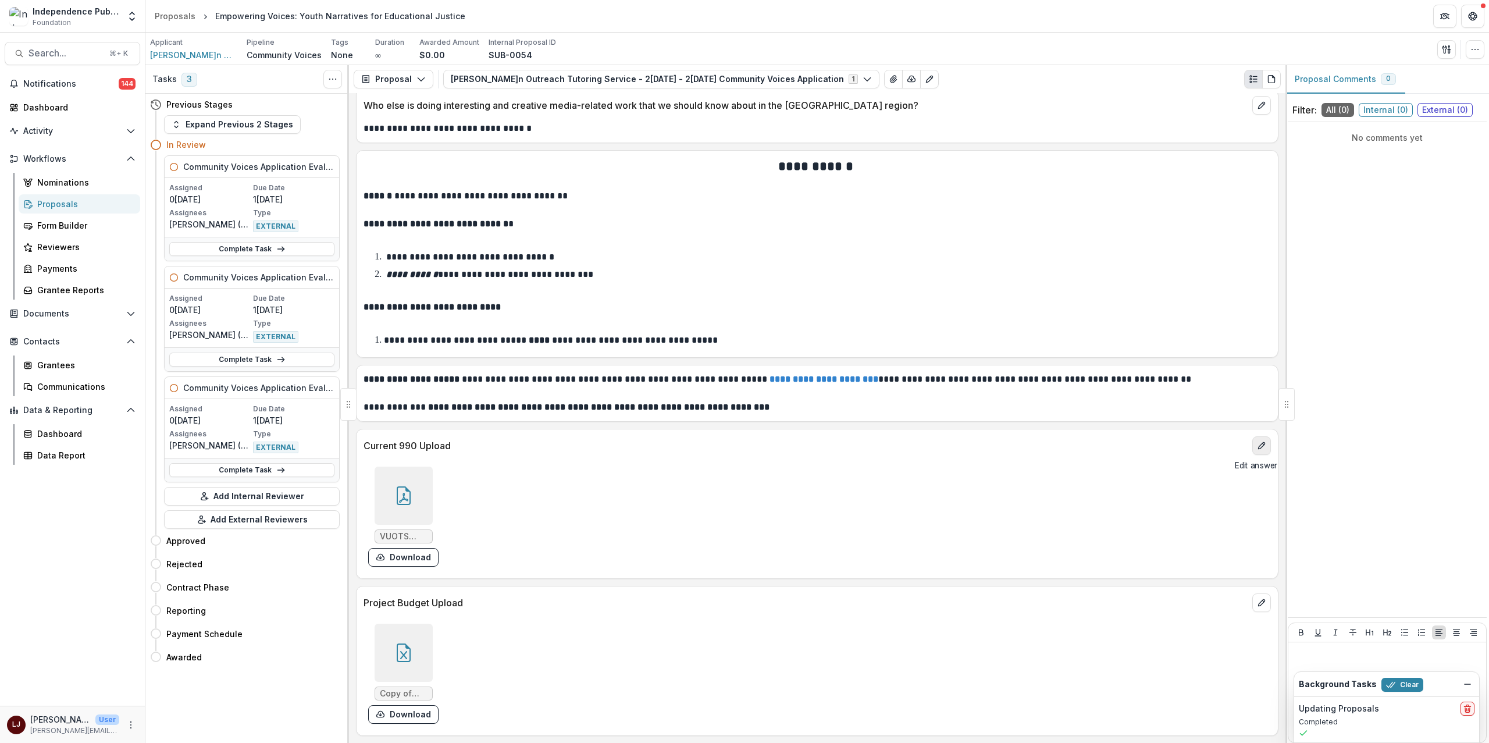
click at [1260, 441] on icon "edit" at bounding box center [1261, 445] width 9 height 9
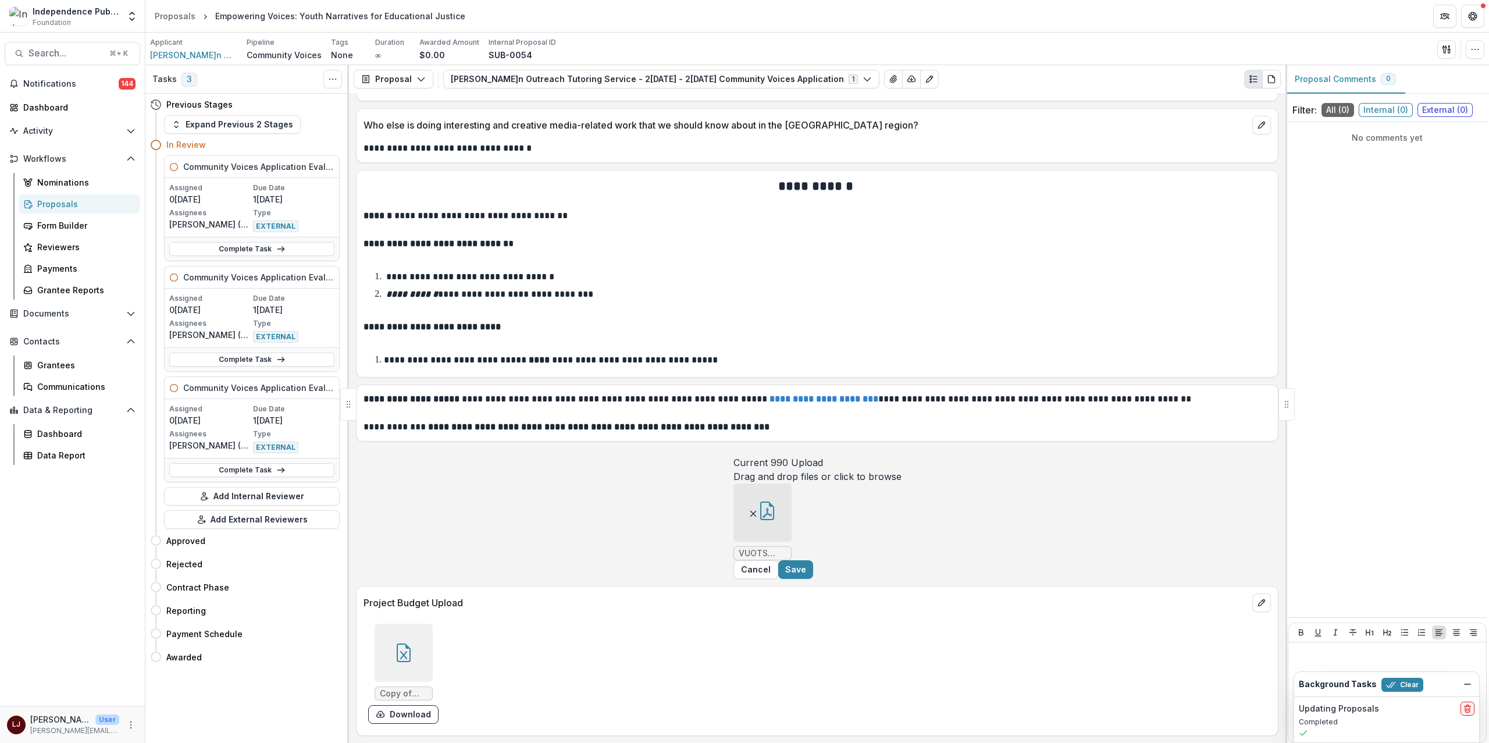
click at [750, 516] on line "Remove File" at bounding box center [752, 513] width 5 height 5
click at [813, 579] on button "Save" at bounding box center [795, 569] width 35 height 19
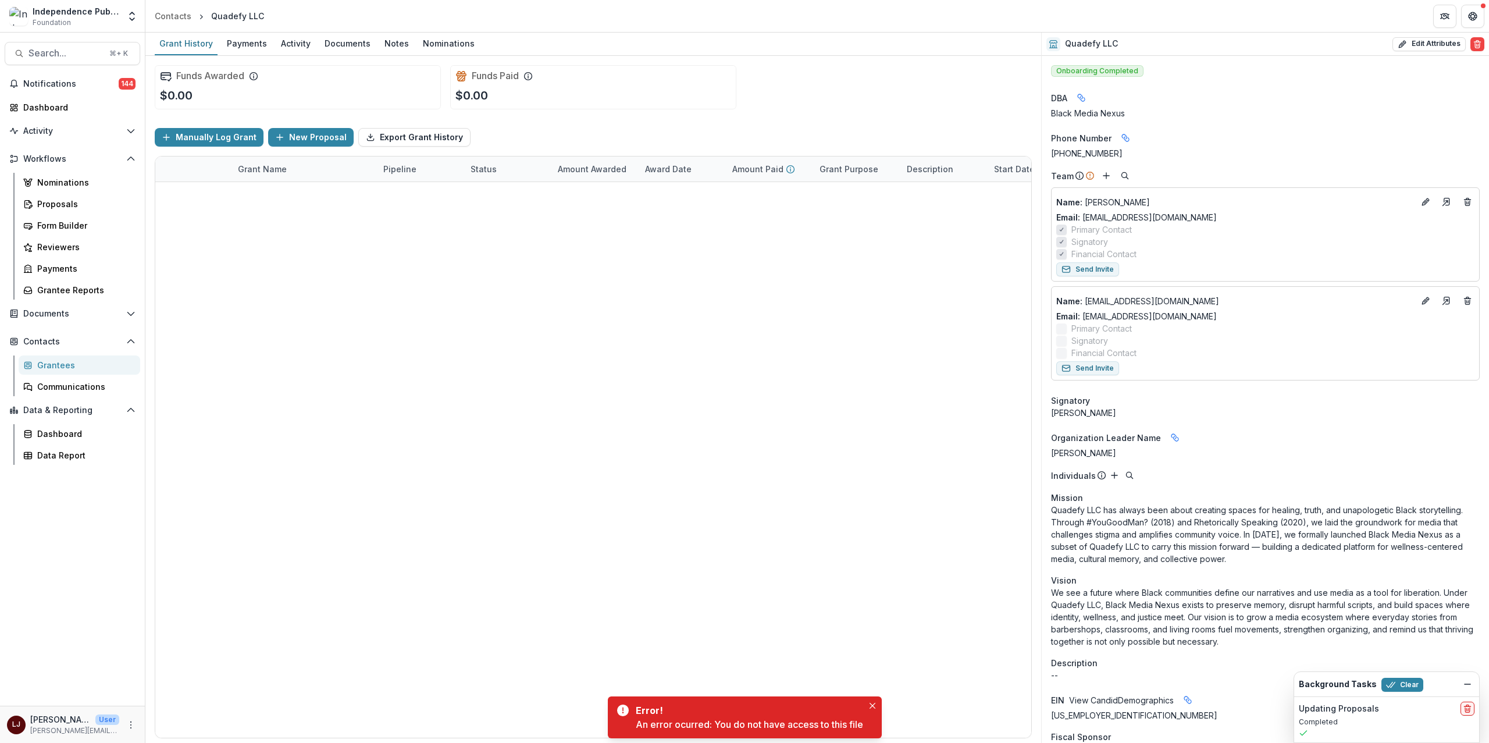
click at [226, 12] on div "Quadefy LLC" at bounding box center [237, 16] width 53 height 12
copy header "Quadefy LLC"
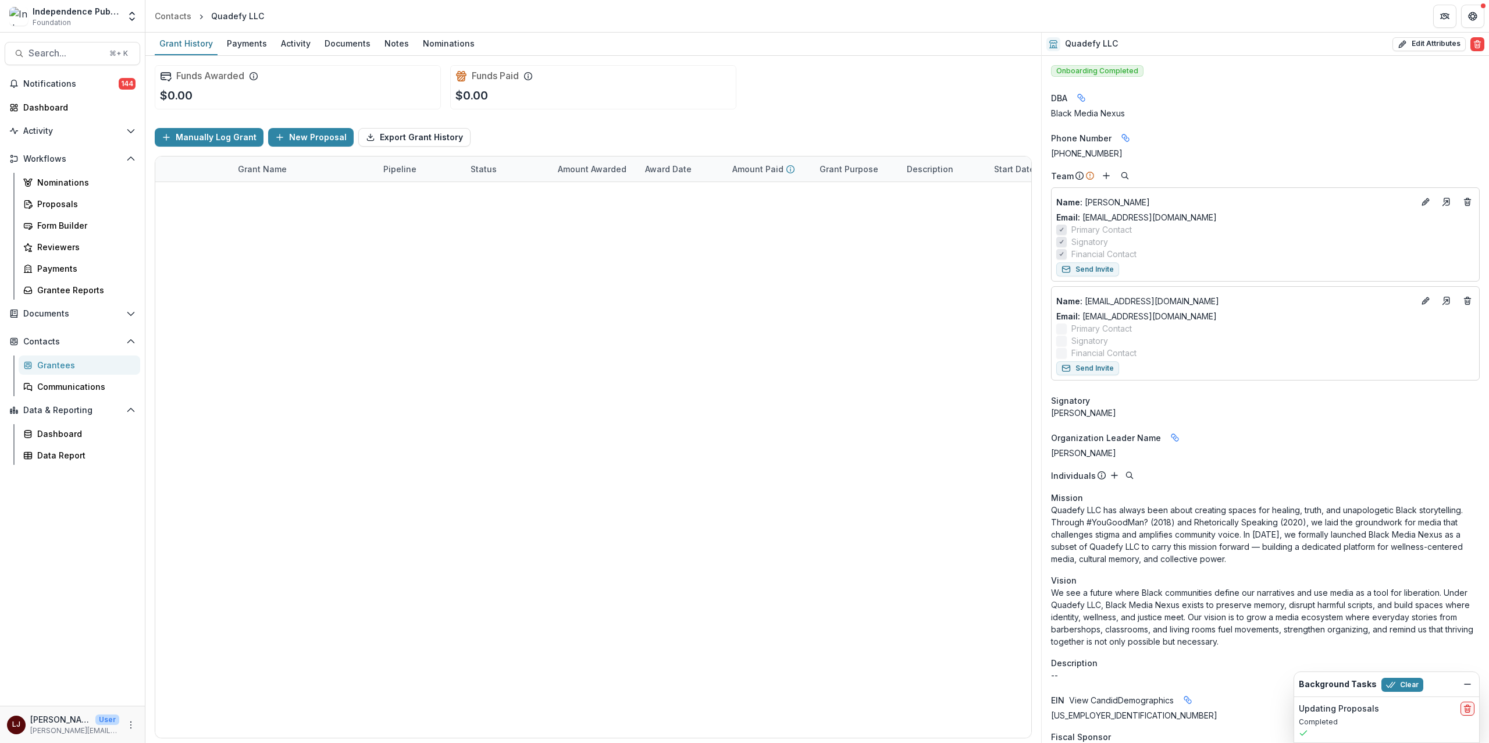
click at [1089, 114] on div "Black Media Nexus" at bounding box center [1265, 113] width 429 height 12
copy div "Black Media Nexus"
